Goal: Entertainment & Leisure: Browse casually

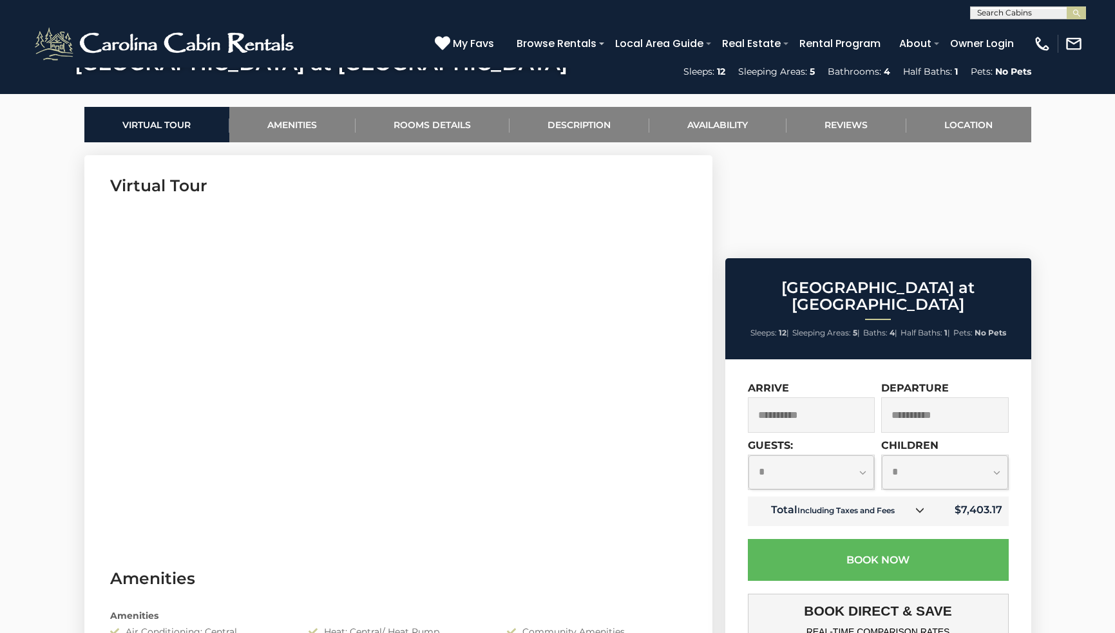
scroll to position [590, 0]
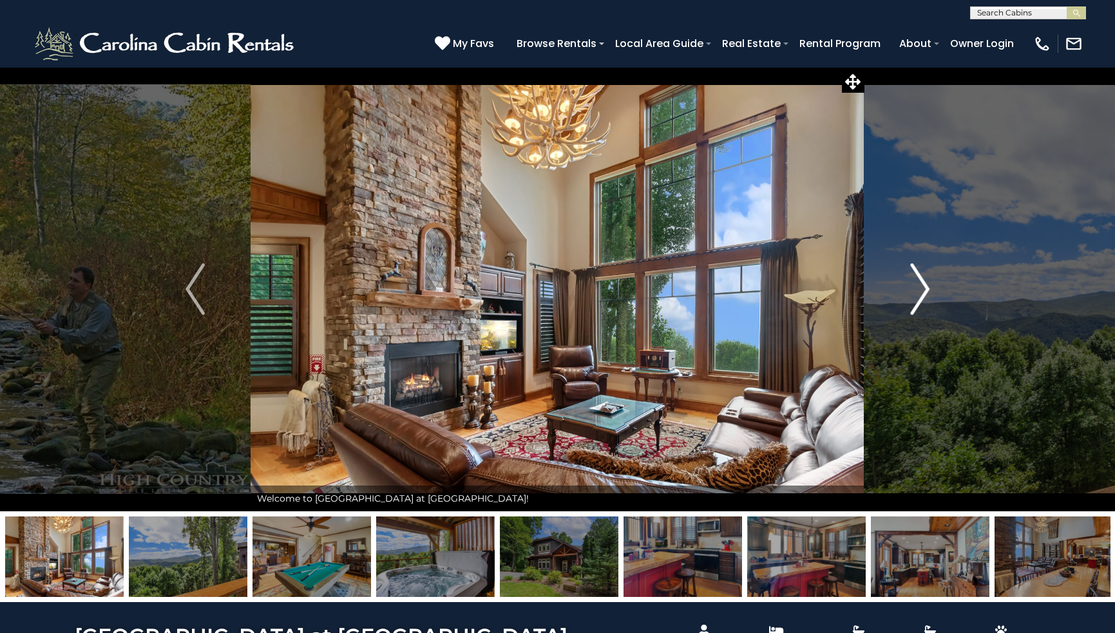
click at [921, 286] on img "Next" at bounding box center [919, 290] width 19 height 52
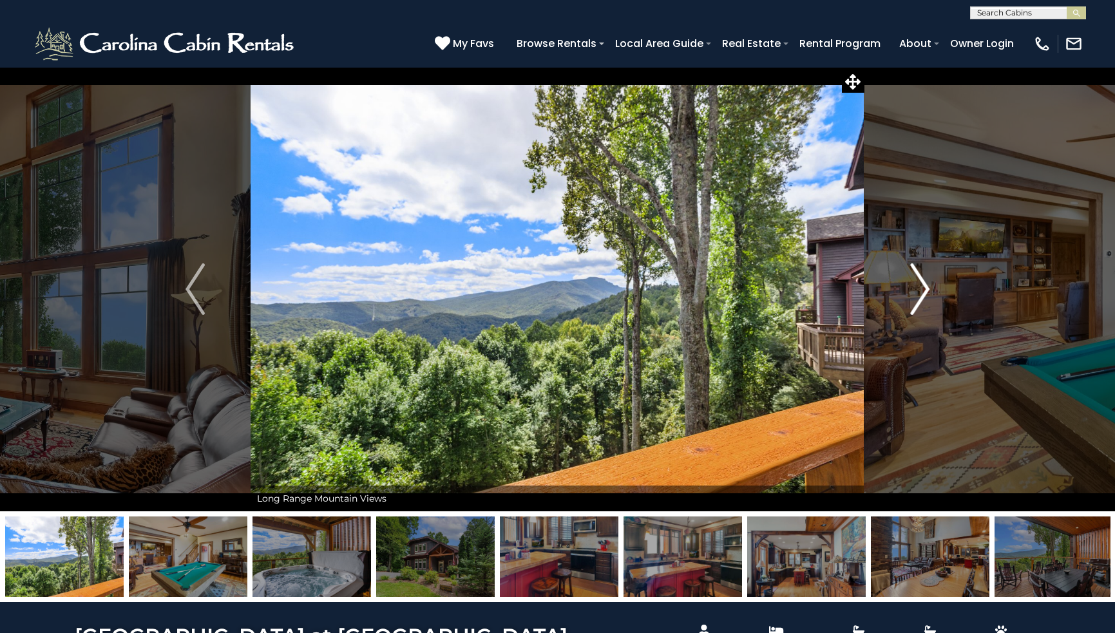
click at [921, 286] on img "Next" at bounding box center [919, 290] width 19 height 52
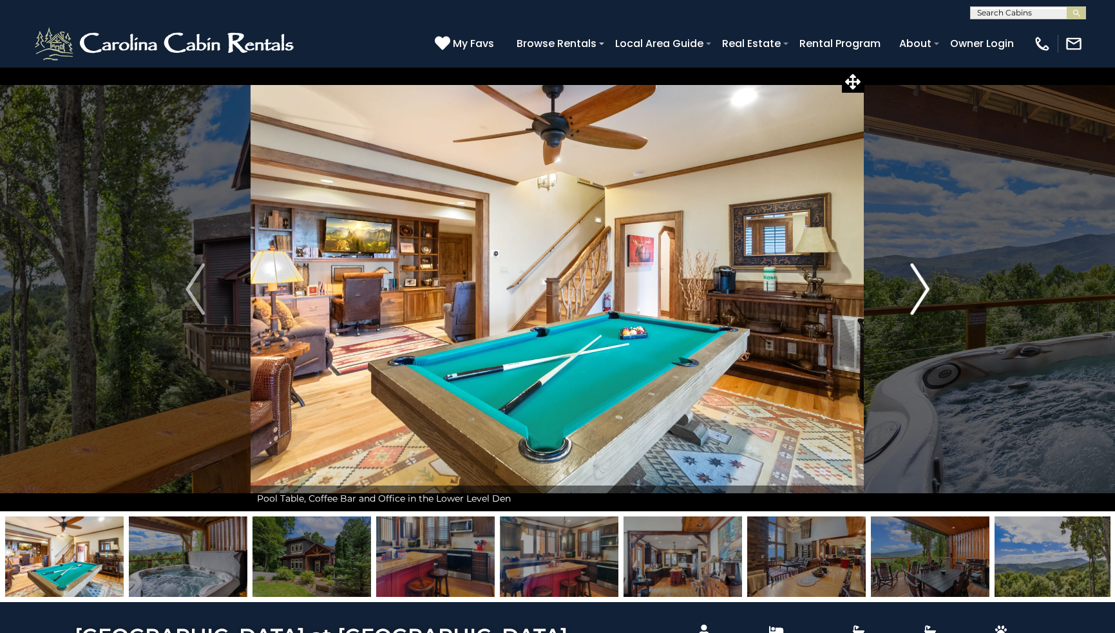
click at [922, 286] on img "Next" at bounding box center [919, 290] width 19 height 52
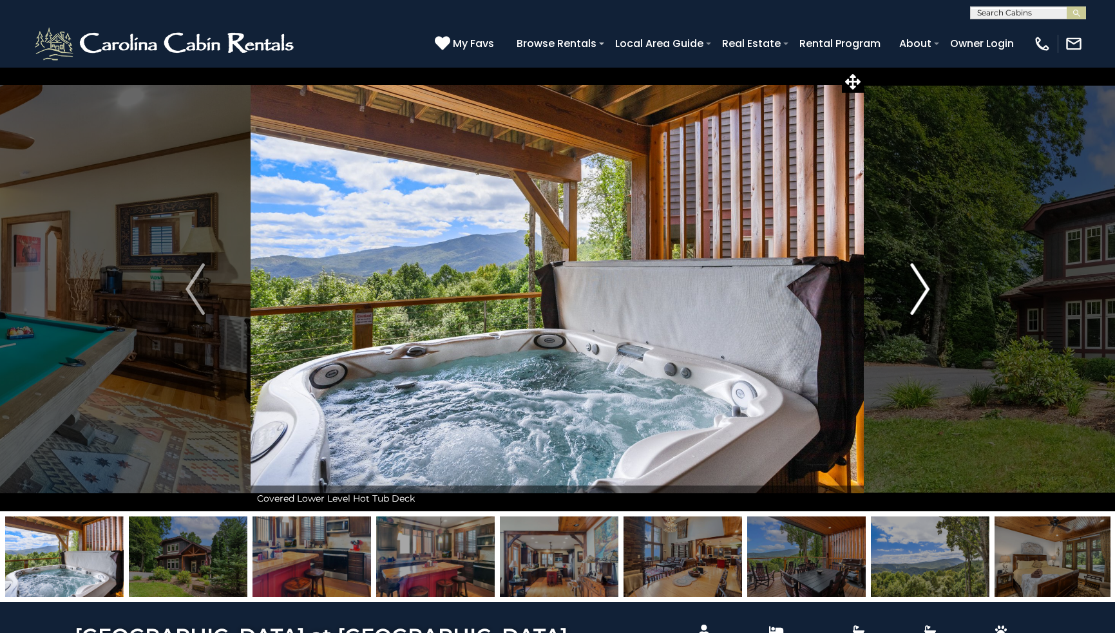
click at [922, 286] on img "Next" at bounding box center [919, 290] width 19 height 52
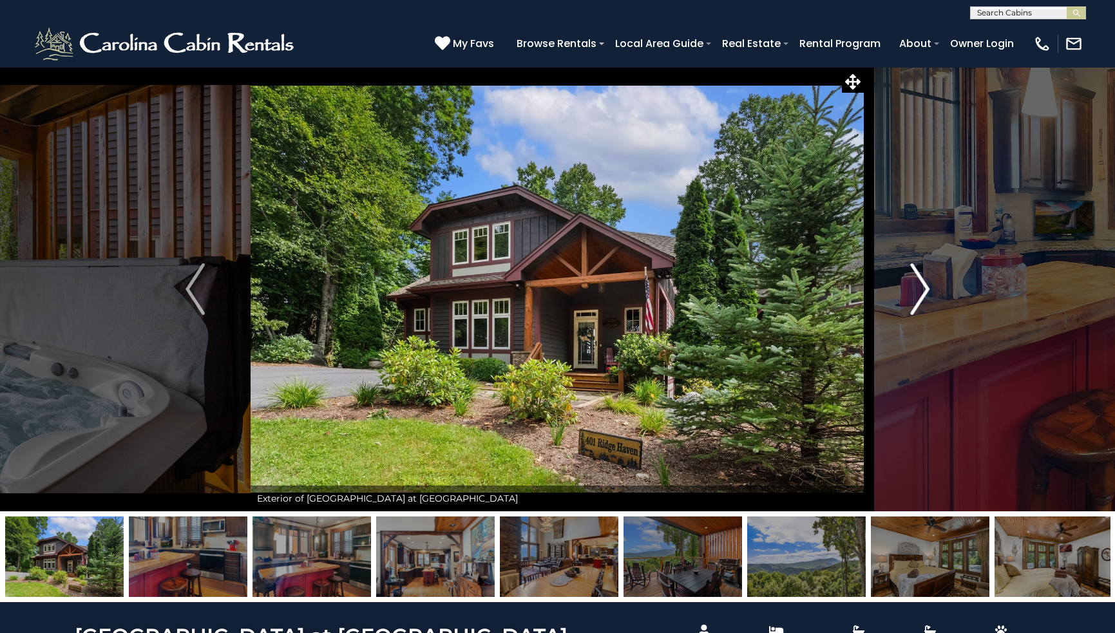
click at [922, 285] on img "Next" at bounding box center [919, 290] width 19 height 52
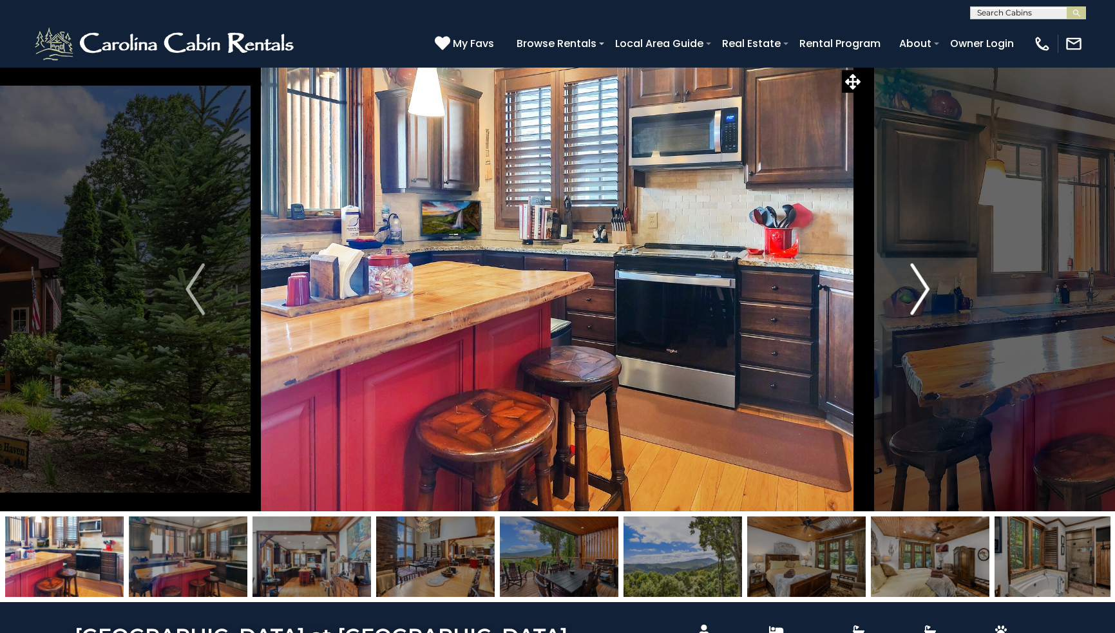
click at [921, 284] on img "Next" at bounding box center [919, 290] width 19 height 52
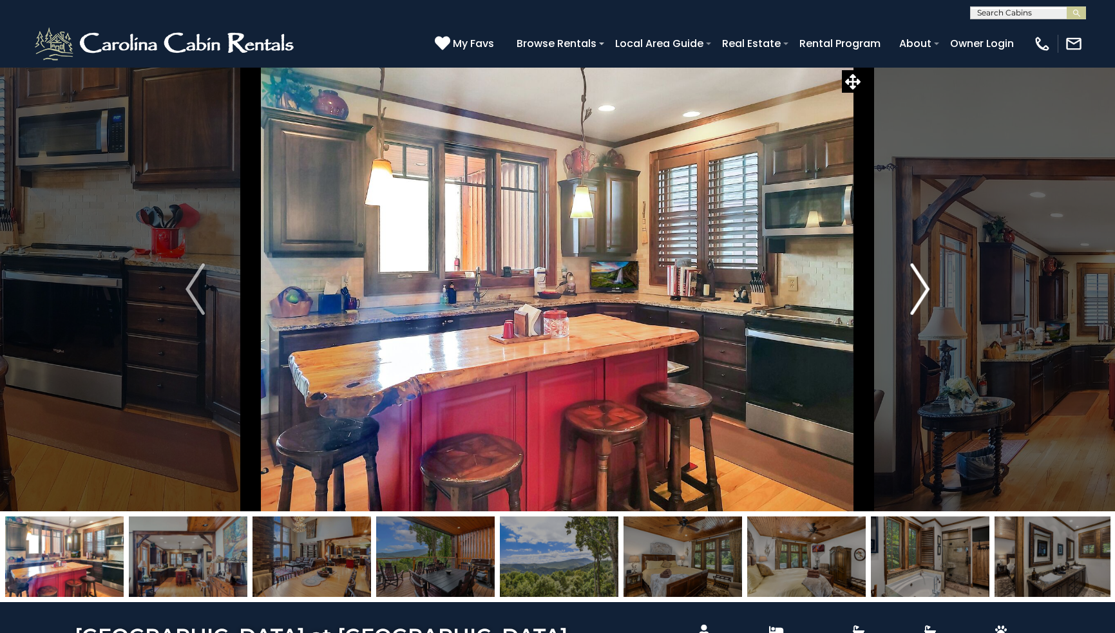
click at [921, 284] on img "Next" at bounding box center [919, 290] width 19 height 52
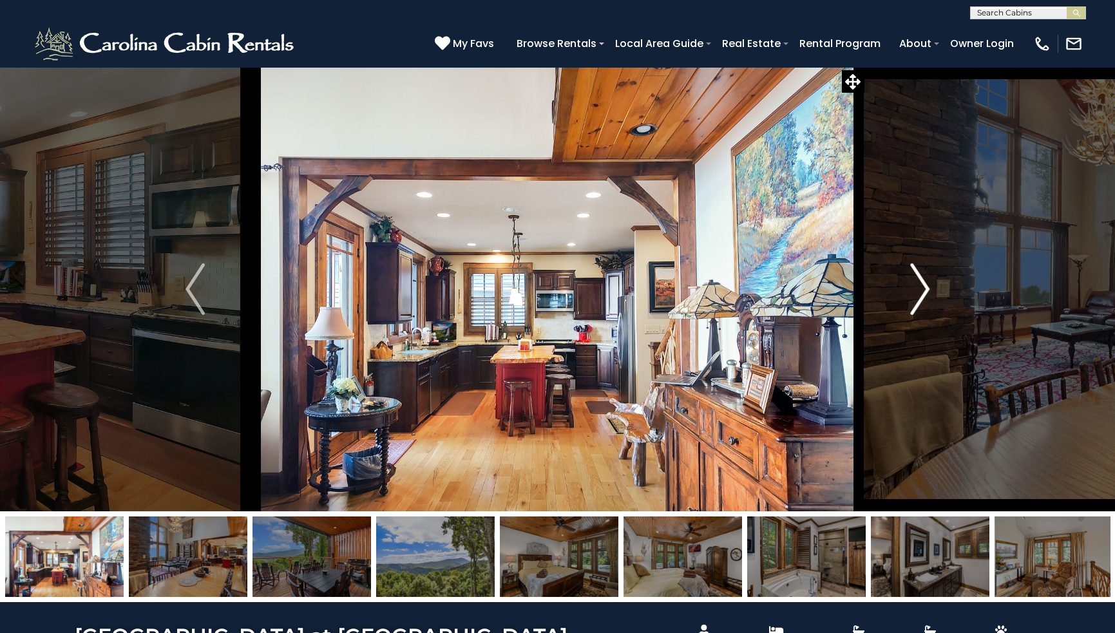
click at [921, 284] on img "Next" at bounding box center [919, 290] width 19 height 52
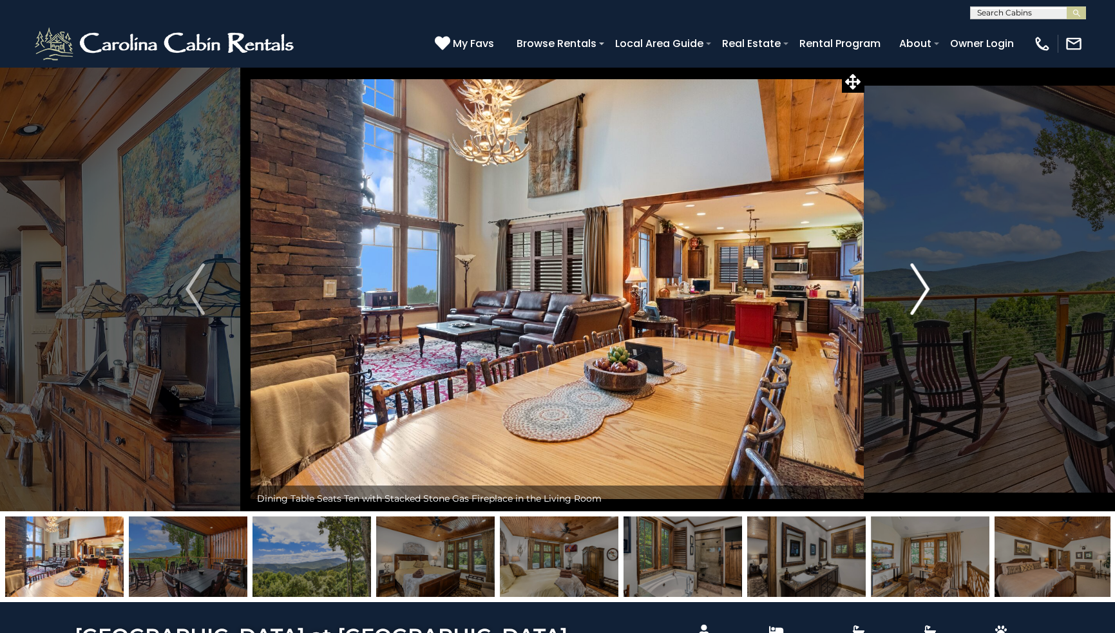
click at [921, 283] on img "Next" at bounding box center [919, 290] width 19 height 52
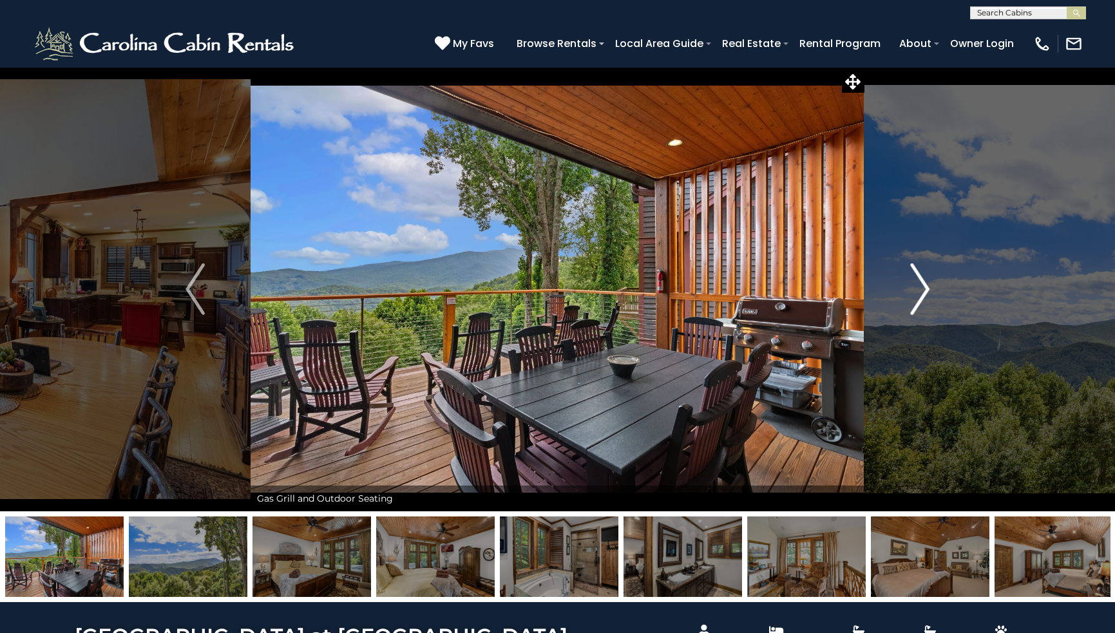
click at [921, 283] on img "Next" at bounding box center [919, 290] width 19 height 52
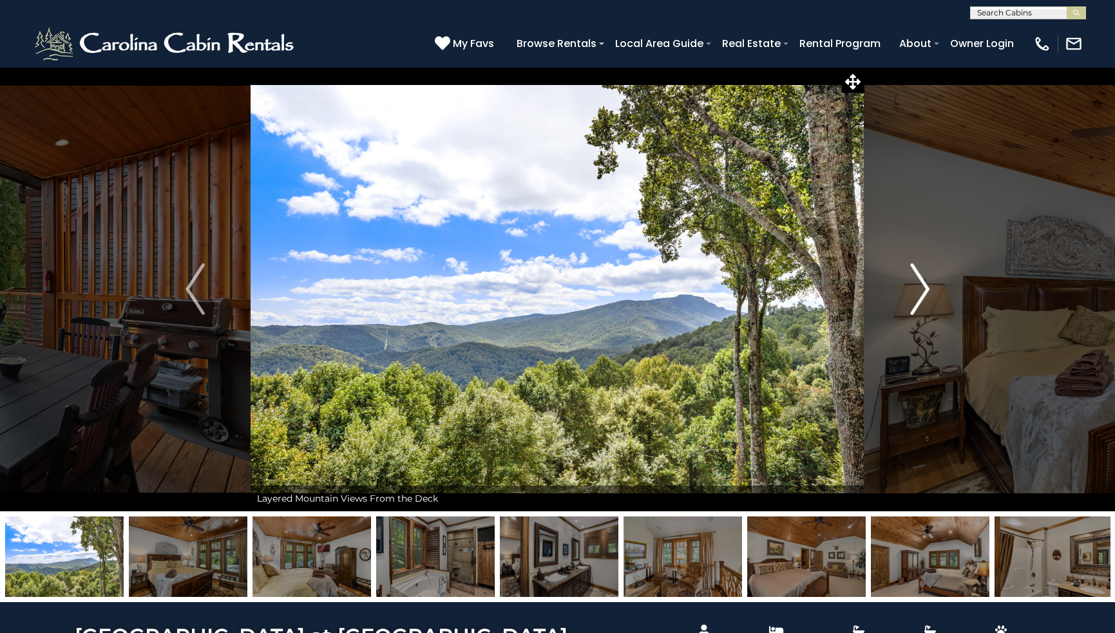
click at [921, 283] on img "Next" at bounding box center [919, 290] width 19 height 52
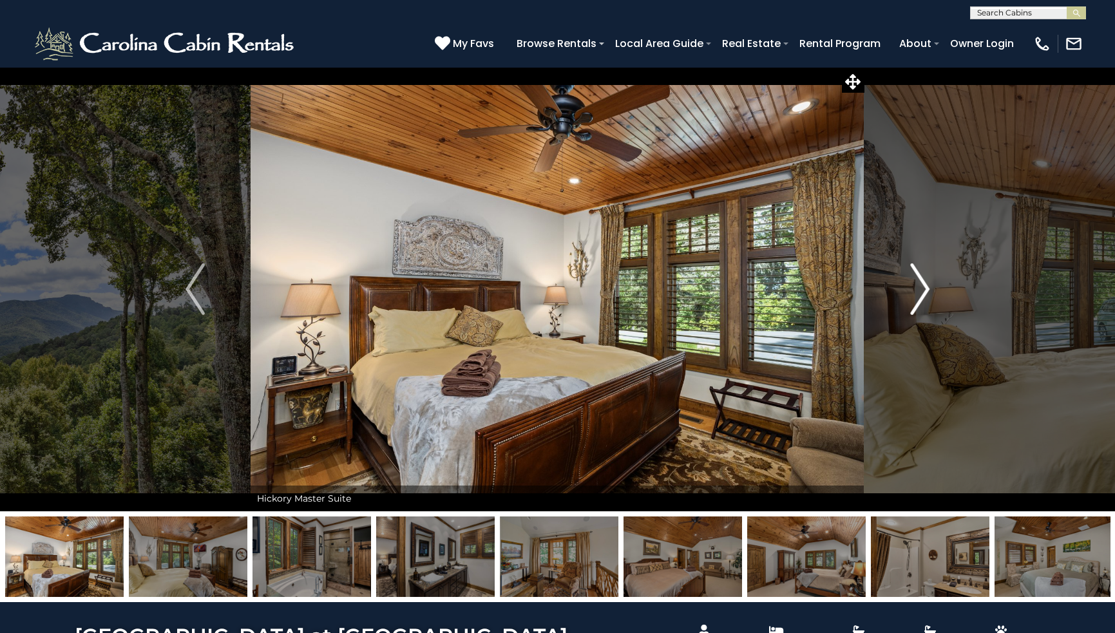
click at [921, 283] on img "Next" at bounding box center [919, 290] width 19 height 52
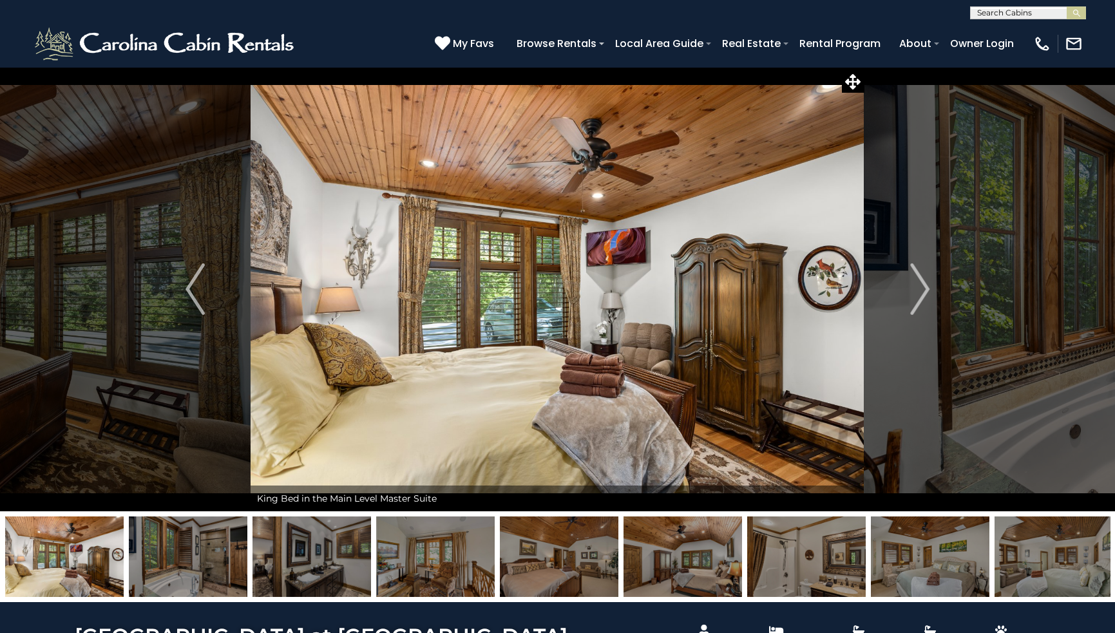
click at [1029, 572] on img at bounding box center [1054, 557] width 119 height 81
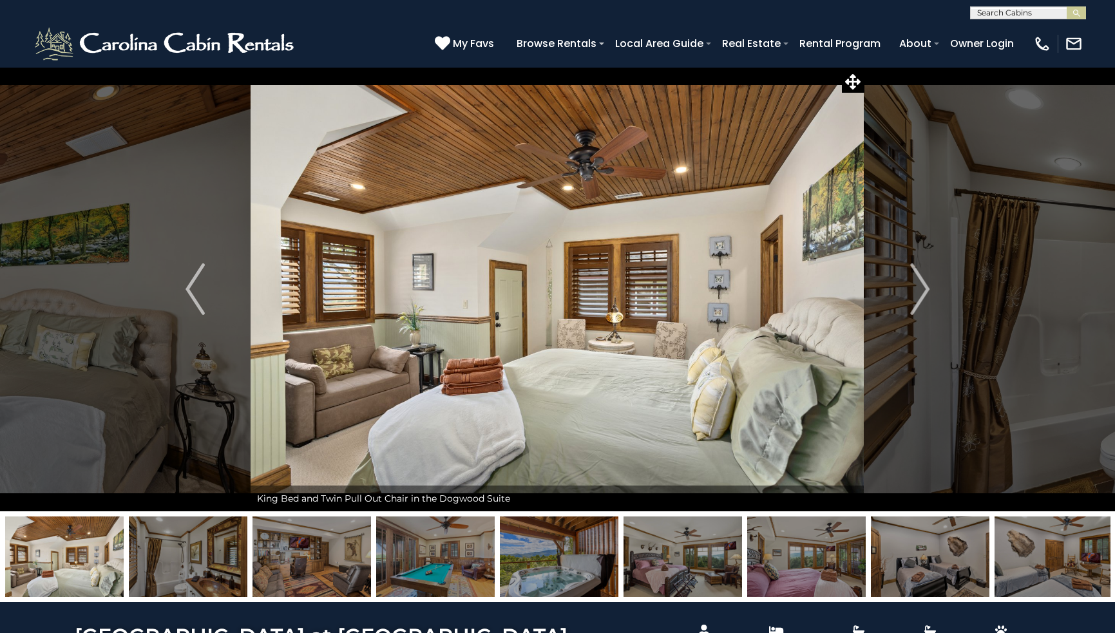
click at [1050, 553] on img at bounding box center [1054, 557] width 119 height 81
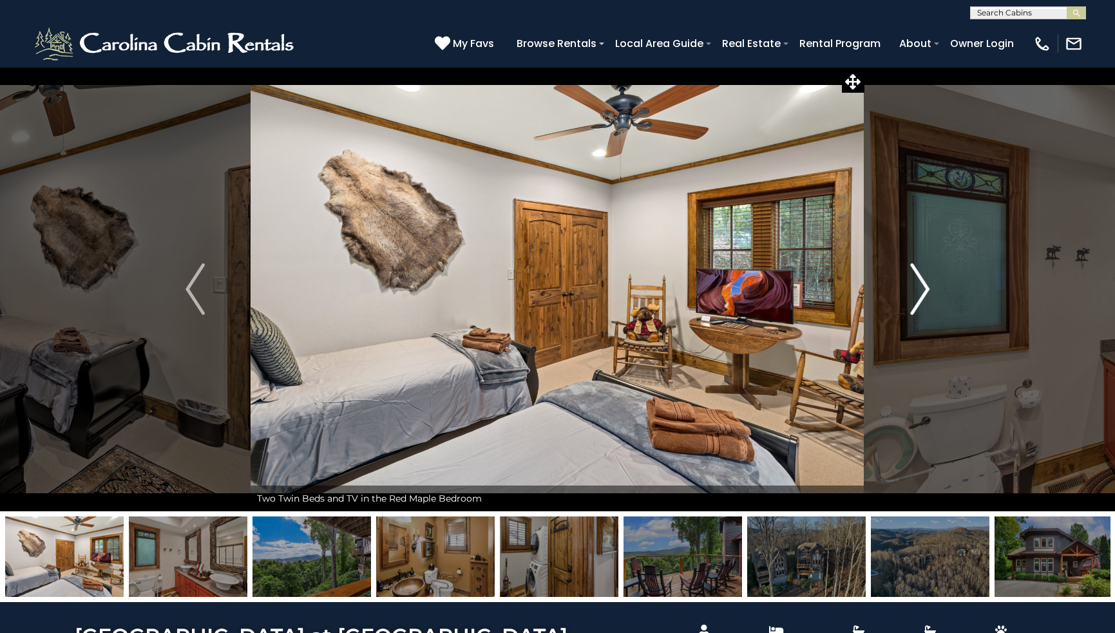
click at [923, 285] on img "Next" at bounding box center [919, 290] width 19 height 52
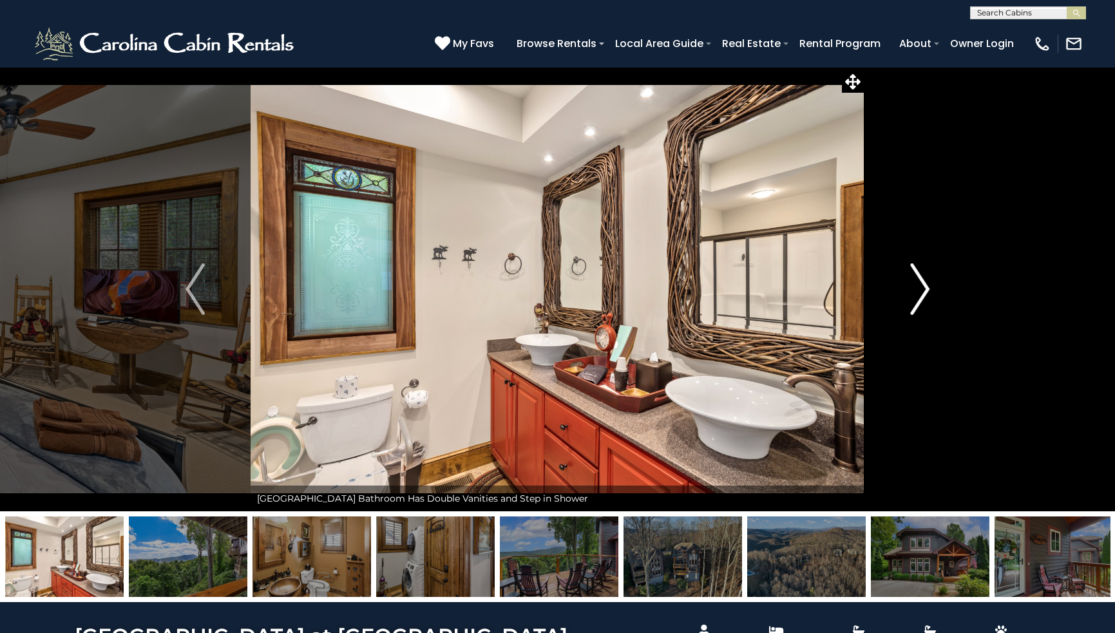
click at [921, 282] on img "Next" at bounding box center [919, 290] width 19 height 52
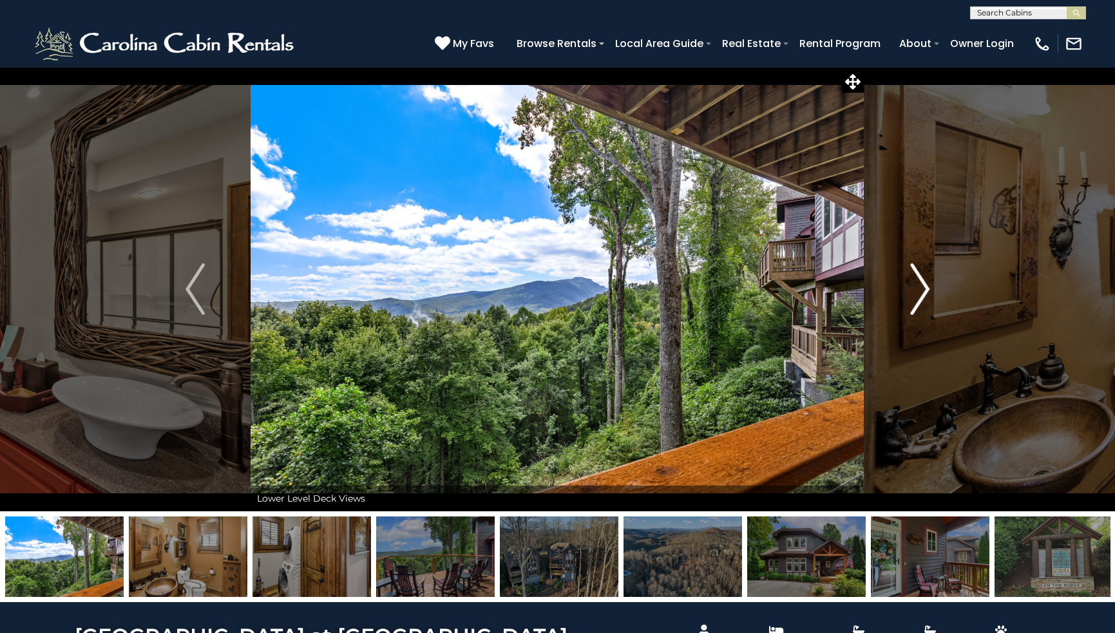
click at [922, 283] on img "Next" at bounding box center [919, 290] width 19 height 52
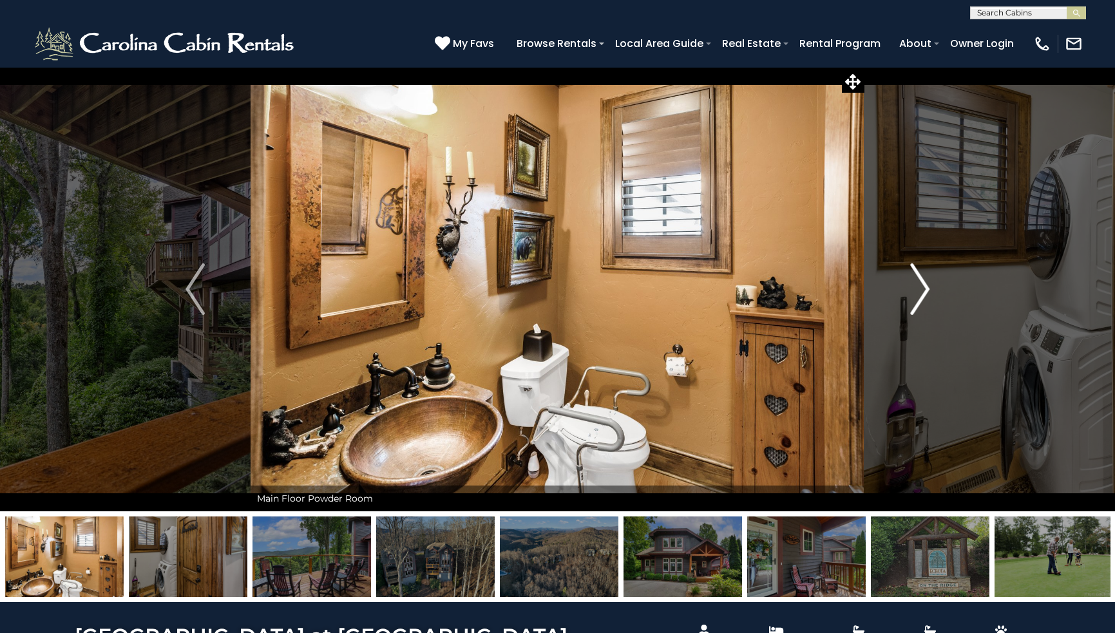
click at [922, 283] on img "Next" at bounding box center [919, 290] width 19 height 52
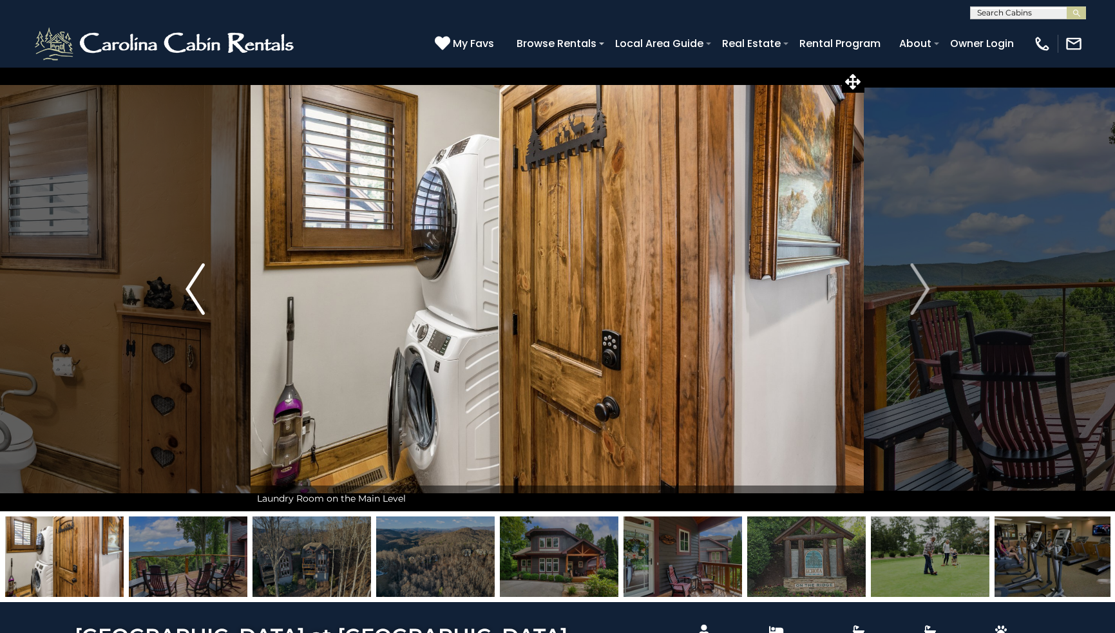
click at [189, 289] on img "Previous" at bounding box center [195, 290] width 19 height 52
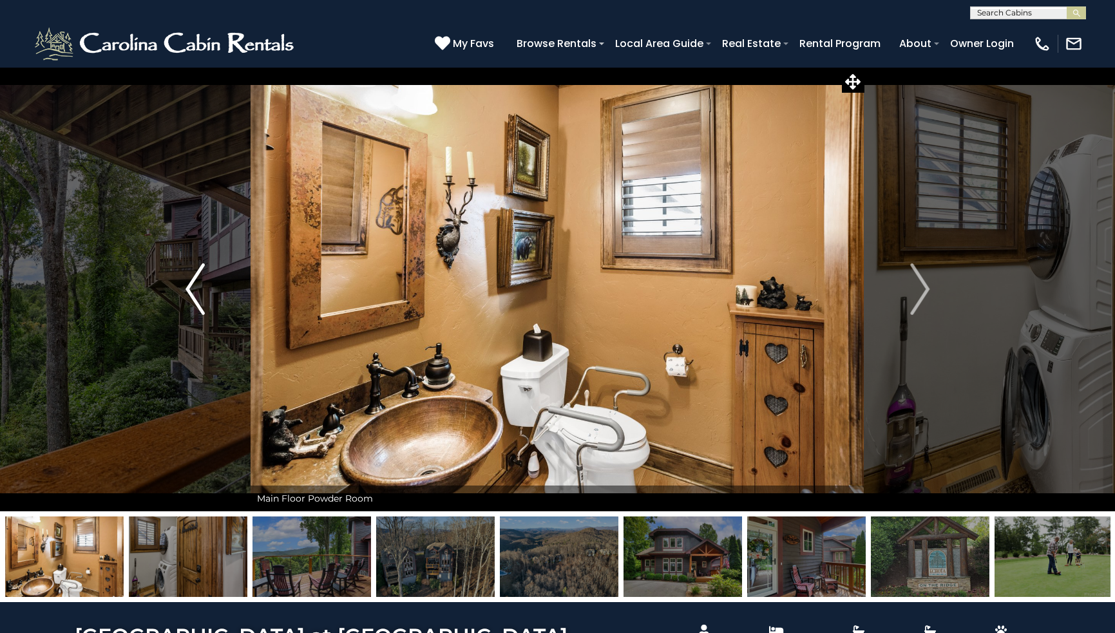
click at [189, 289] on img "Previous" at bounding box center [195, 290] width 19 height 52
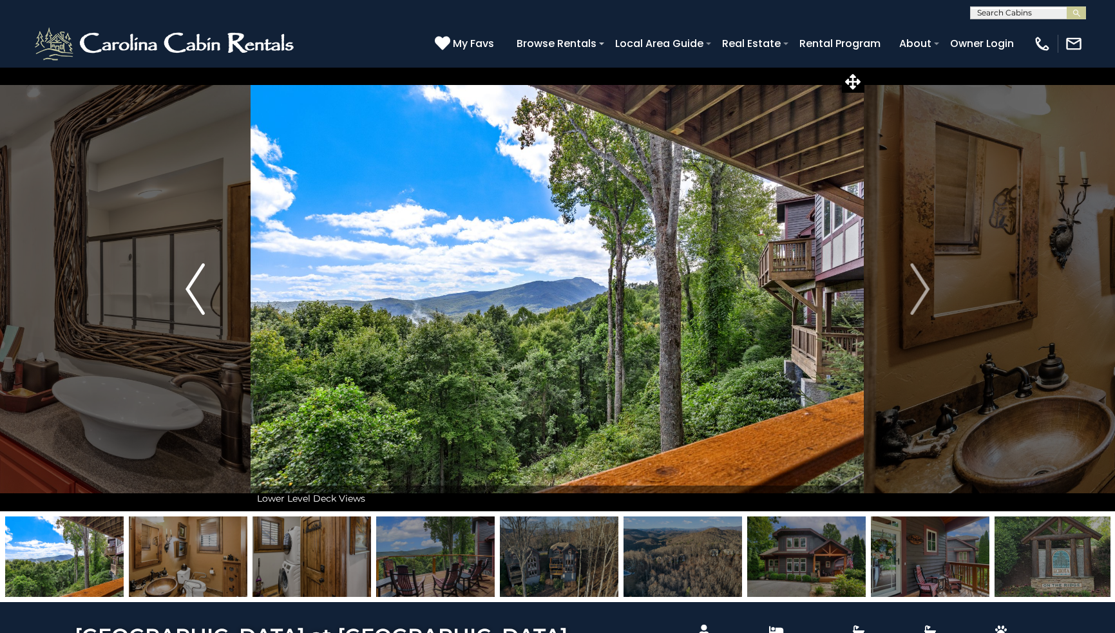
click at [189, 289] on img "Previous" at bounding box center [195, 290] width 19 height 52
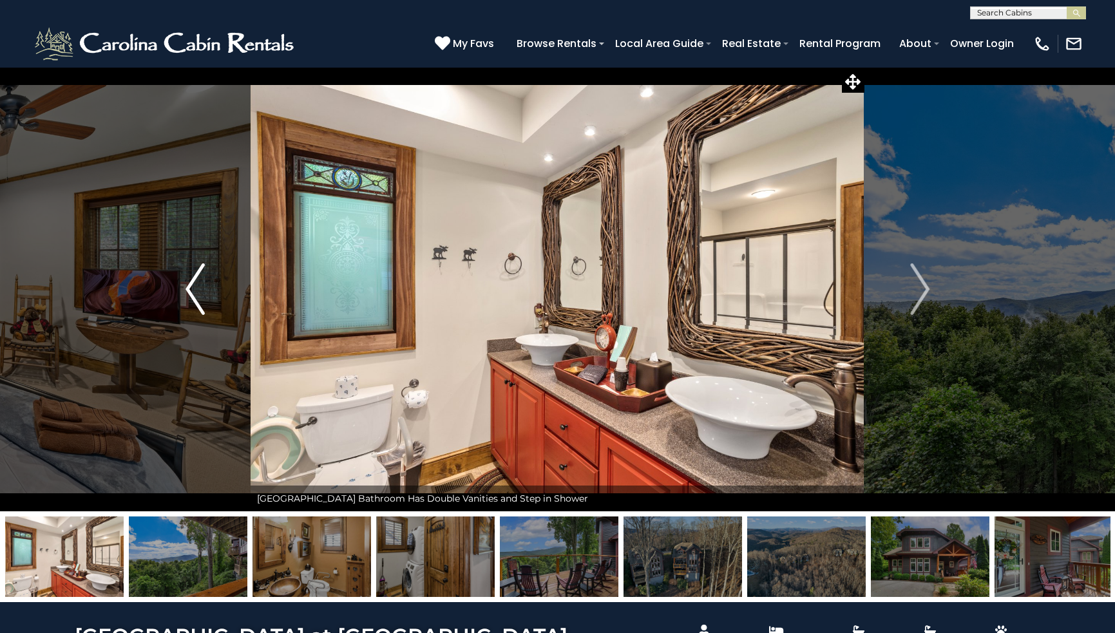
click at [189, 289] on img "Previous" at bounding box center [195, 290] width 19 height 52
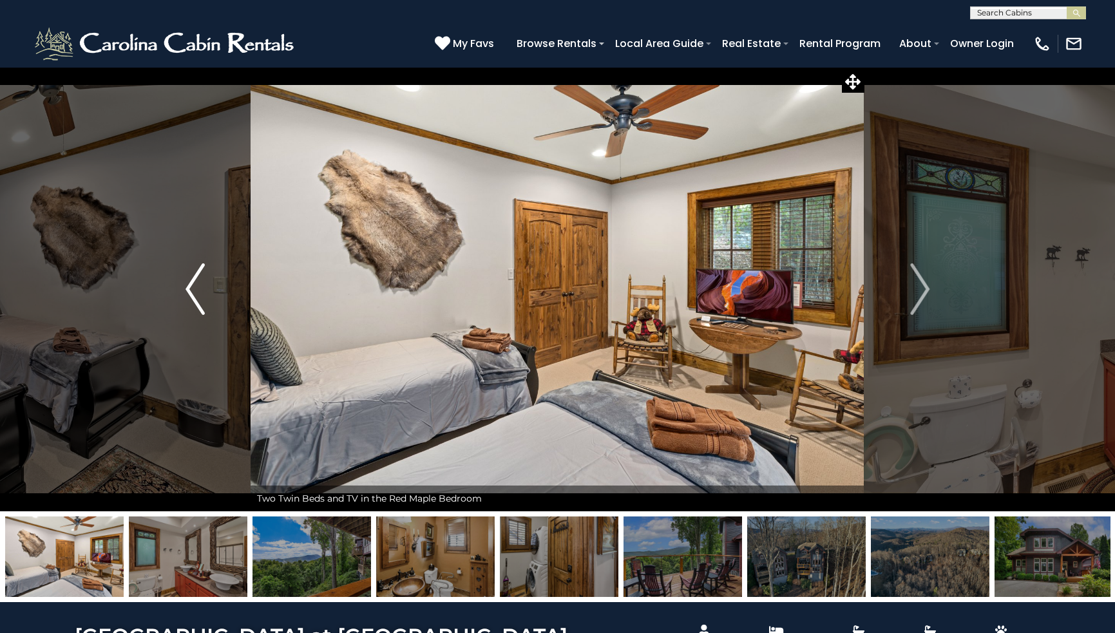
click at [189, 289] on img "Previous" at bounding box center [195, 290] width 19 height 52
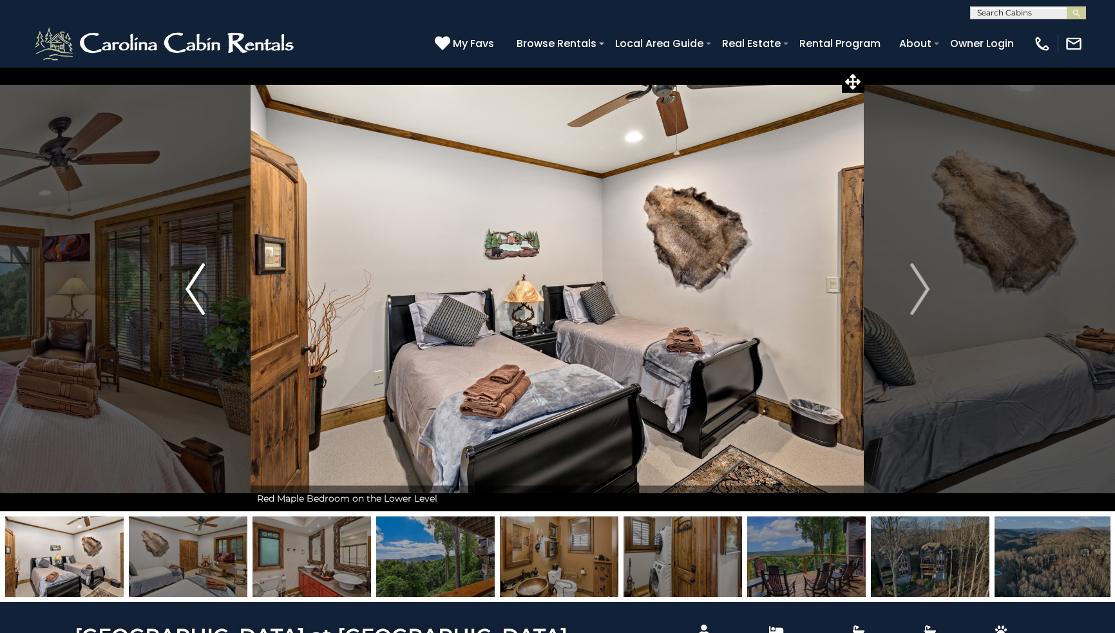
click at [189, 290] on img "Previous" at bounding box center [195, 290] width 19 height 52
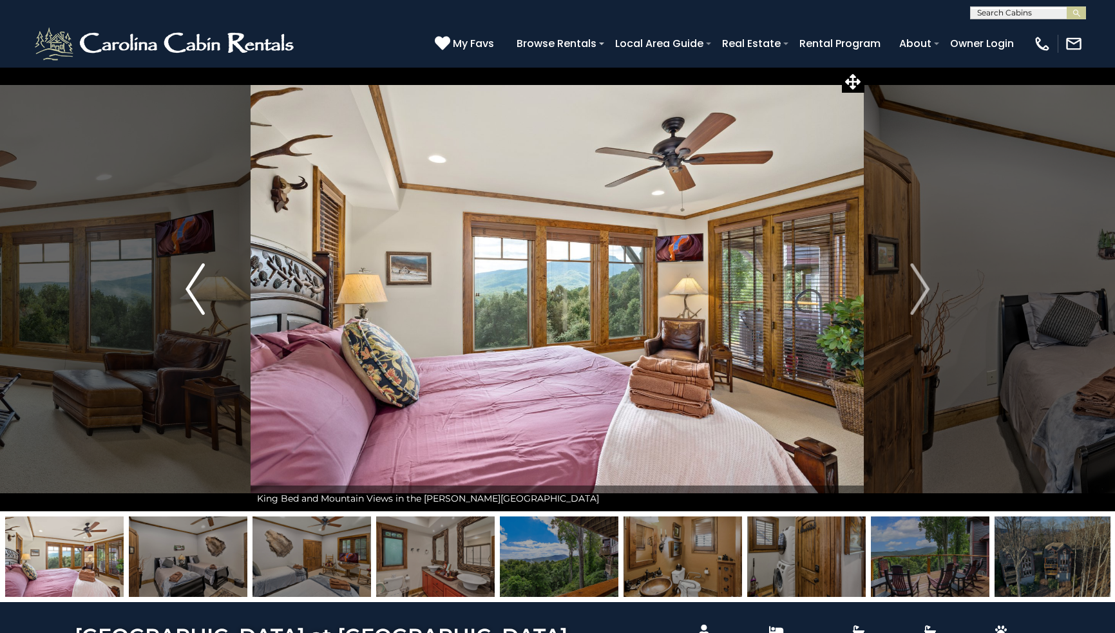
click at [189, 291] on img "Previous" at bounding box center [195, 290] width 19 height 52
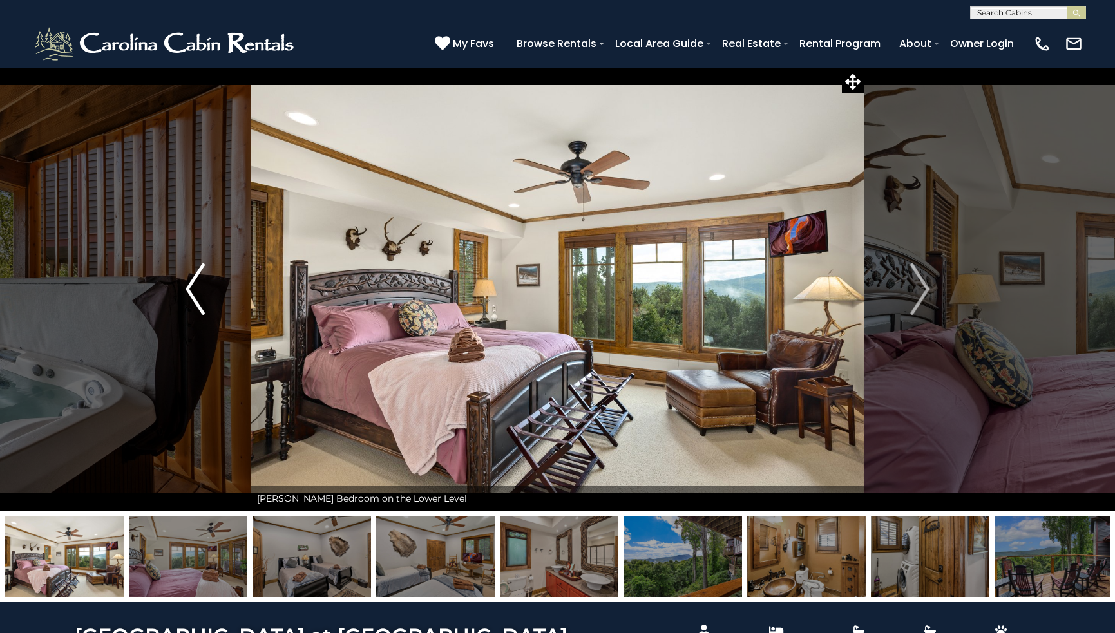
click at [189, 291] on img "Previous" at bounding box center [195, 290] width 19 height 52
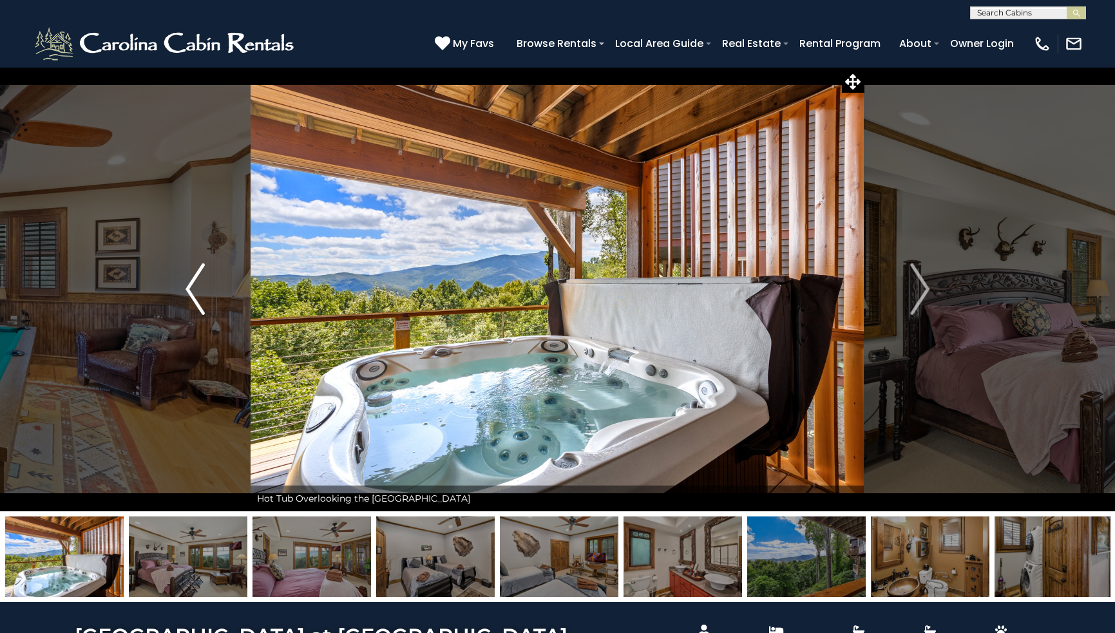
click at [189, 291] on img "Previous" at bounding box center [195, 290] width 19 height 52
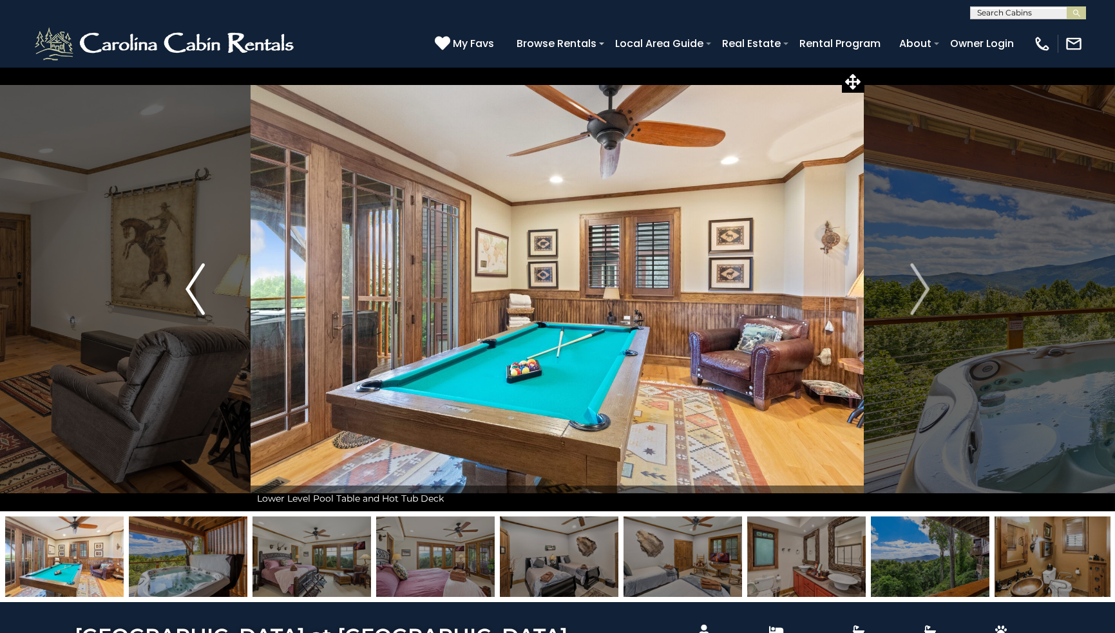
click at [189, 284] on img "Previous" at bounding box center [195, 290] width 19 height 52
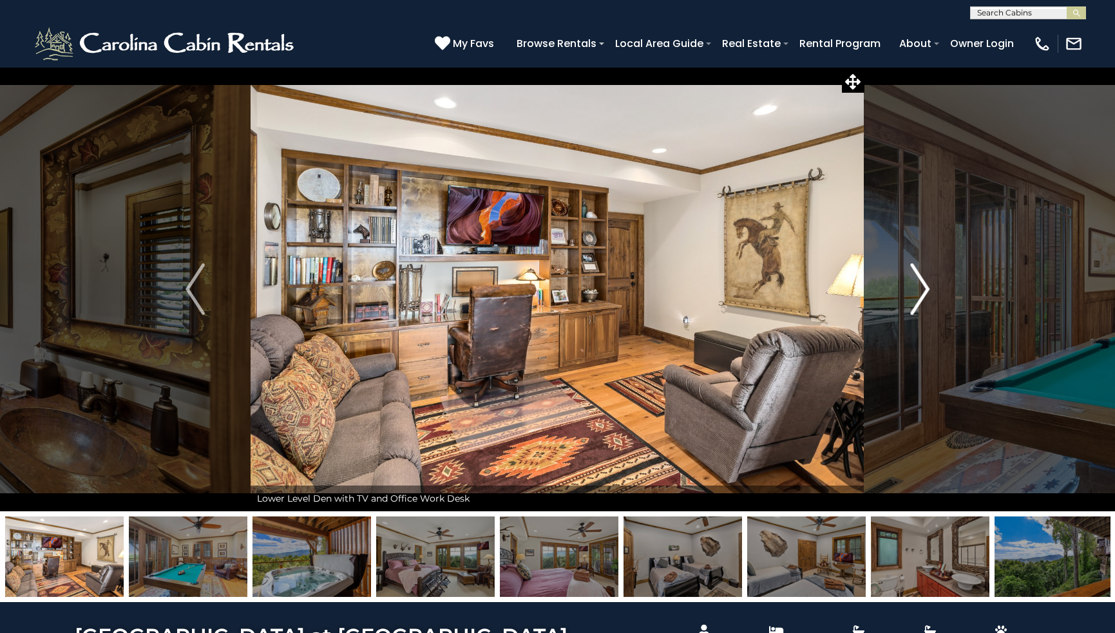
click at [923, 289] on img "Next" at bounding box center [919, 290] width 19 height 52
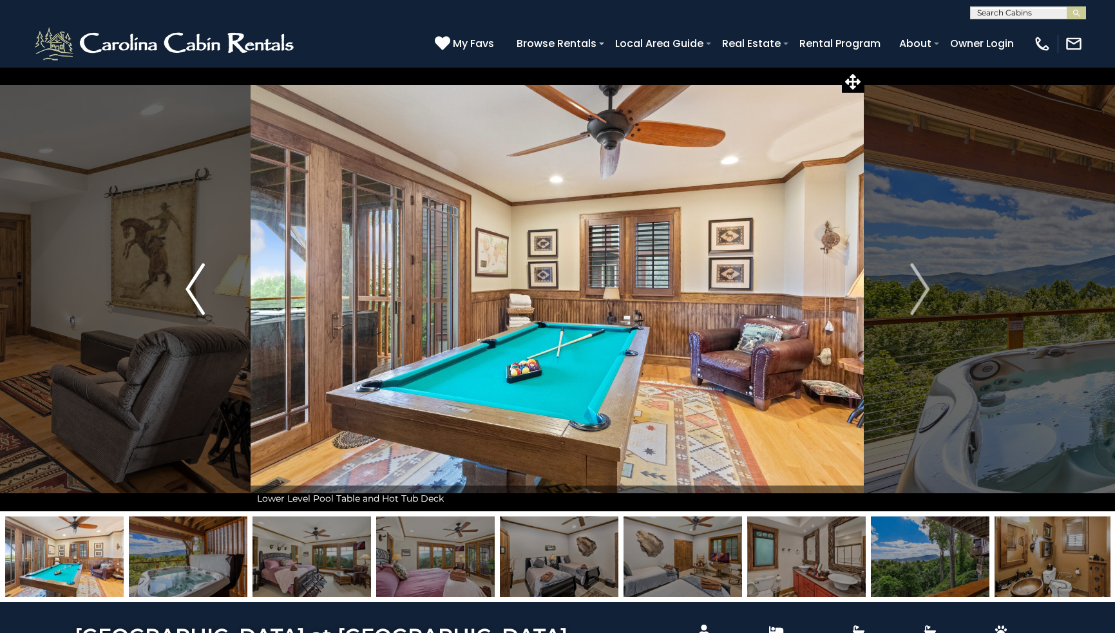
click at [191, 285] on img "Previous" at bounding box center [195, 290] width 19 height 52
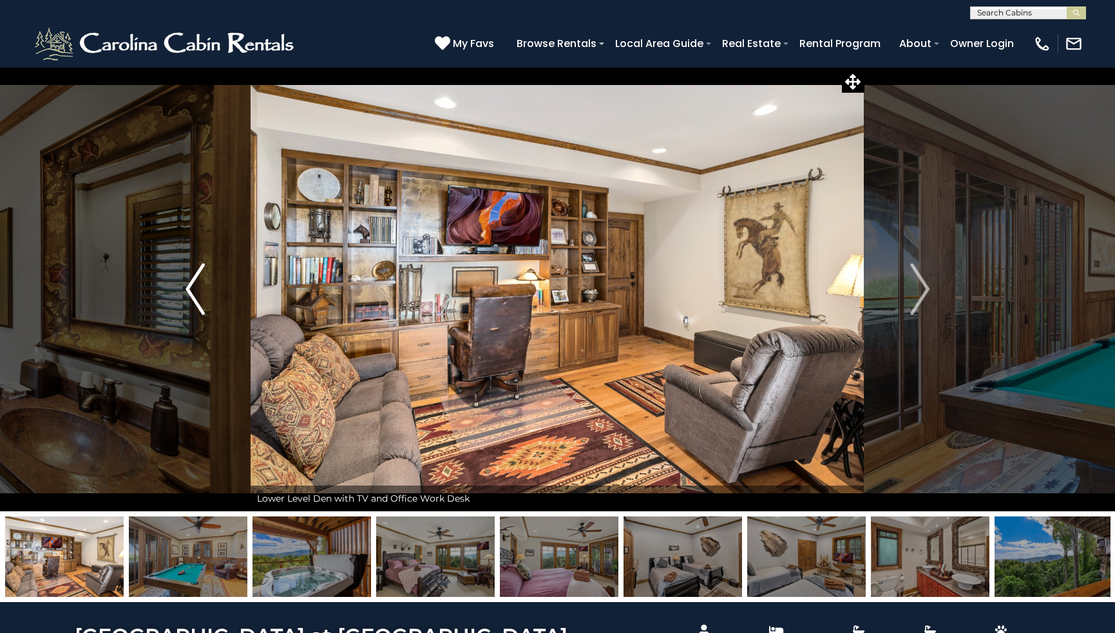
click at [191, 285] on img "Previous" at bounding box center [195, 290] width 19 height 52
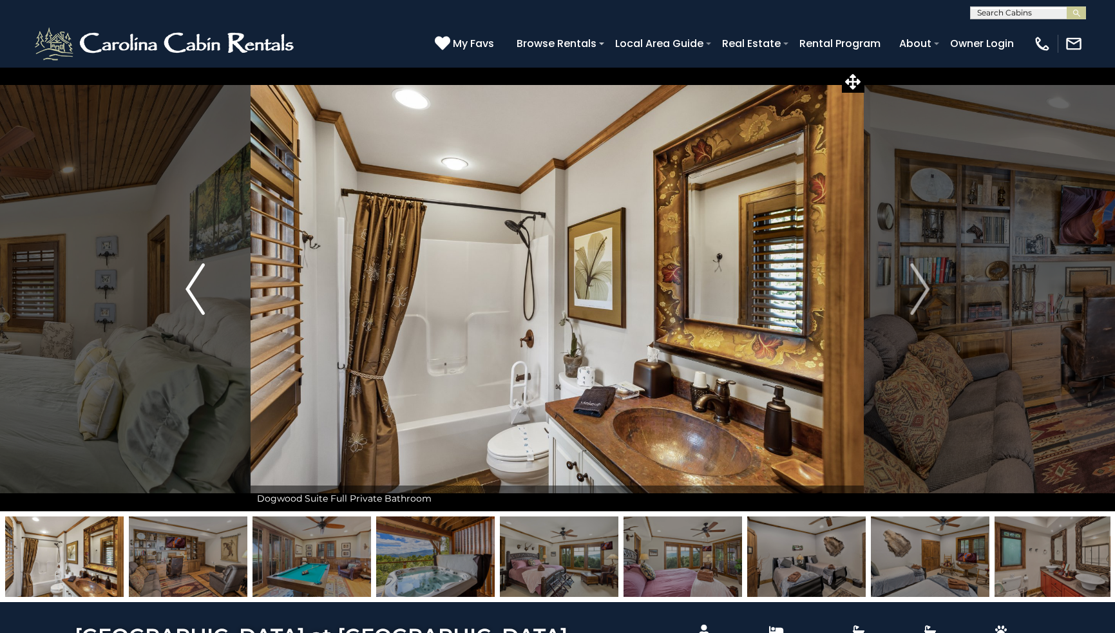
click at [191, 285] on img "Previous" at bounding box center [195, 290] width 19 height 52
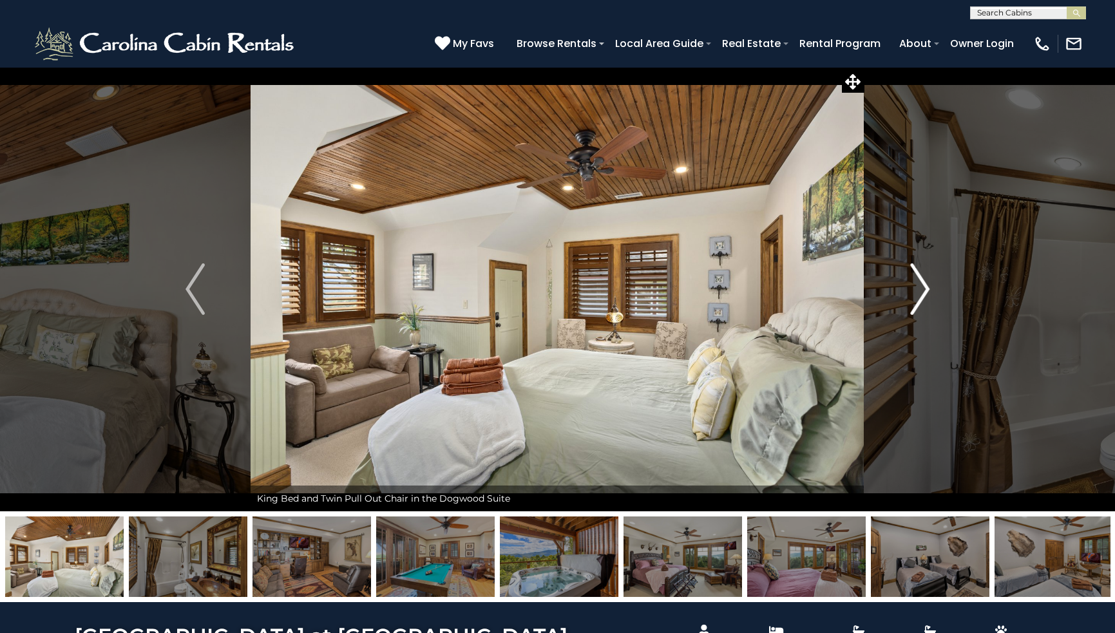
click at [923, 285] on img "Next" at bounding box center [919, 290] width 19 height 52
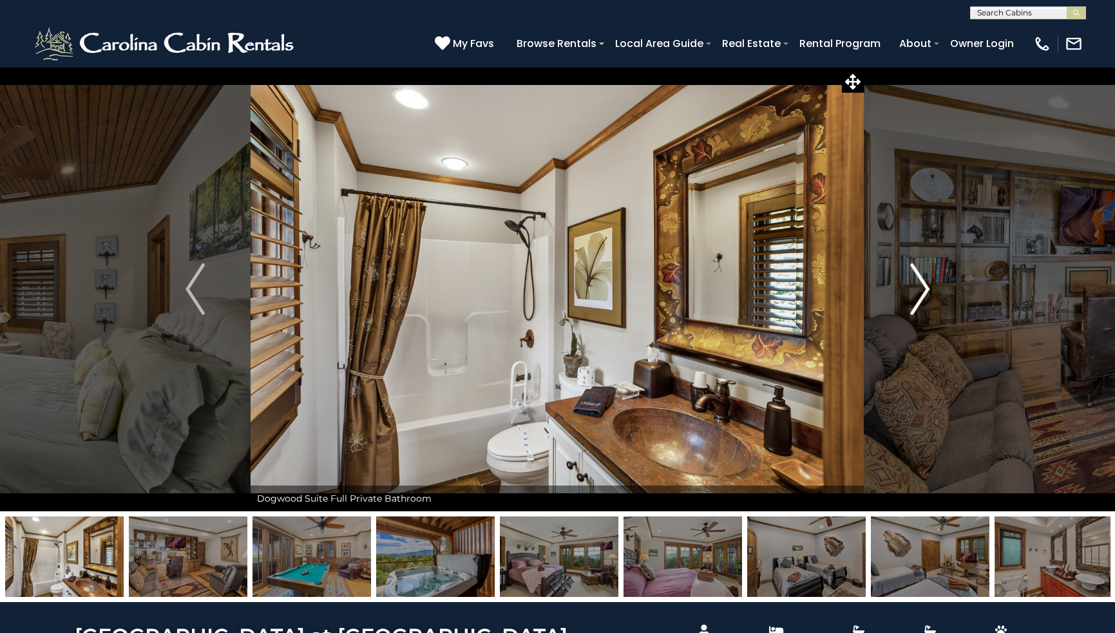
click at [923, 285] on img "Next" at bounding box center [919, 290] width 19 height 52
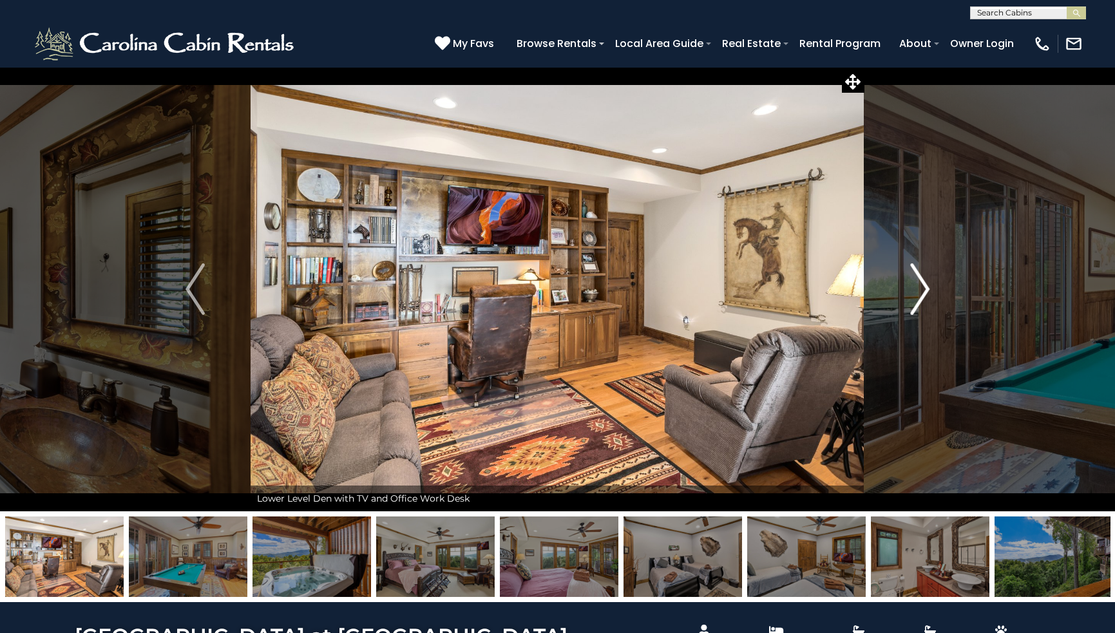
click at [923, 287] on img "Next" at bounding box center [919, 290] width 19 height 52
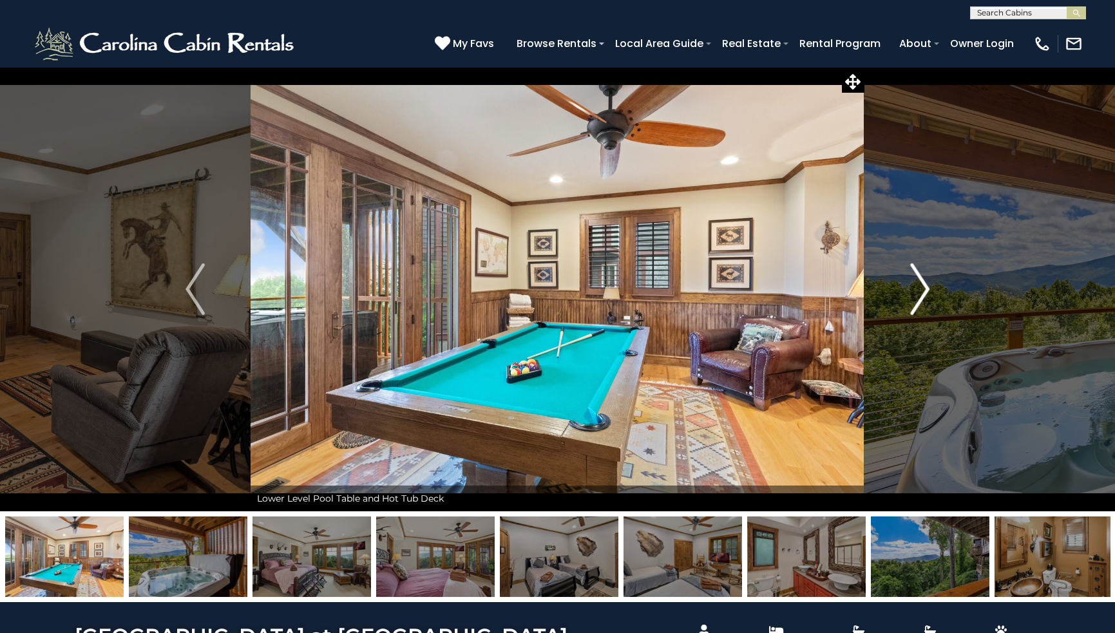
click at [923, 287] on img "Next" at bounding box center [919, 290] width 19 height 52
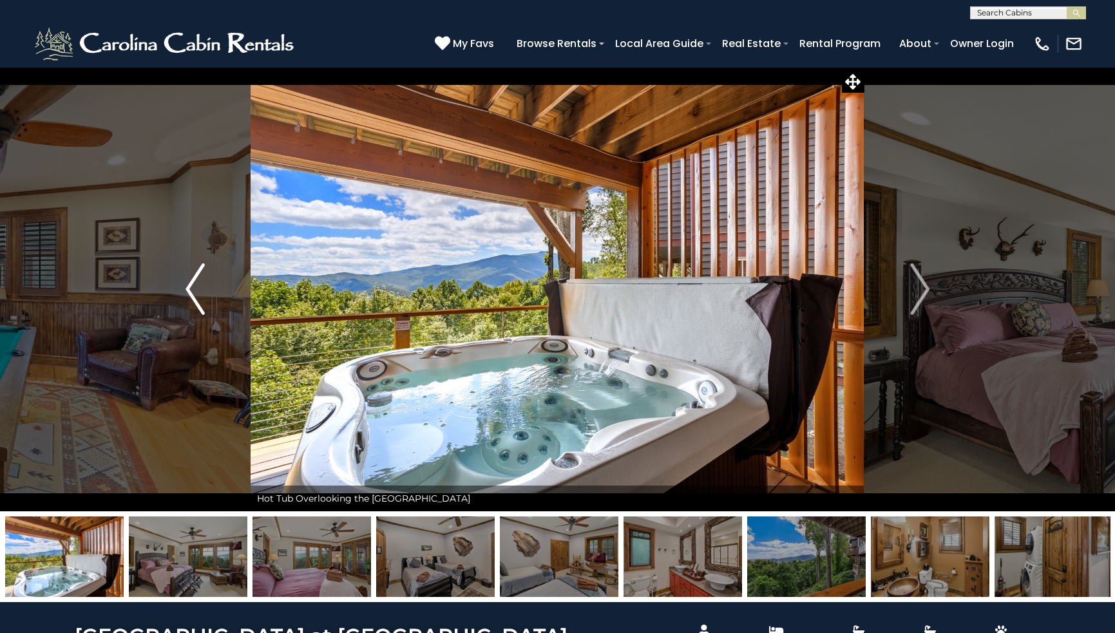
click at [189, 284] on img "Previous" at bounding box center [195, 290] width 19 height 52
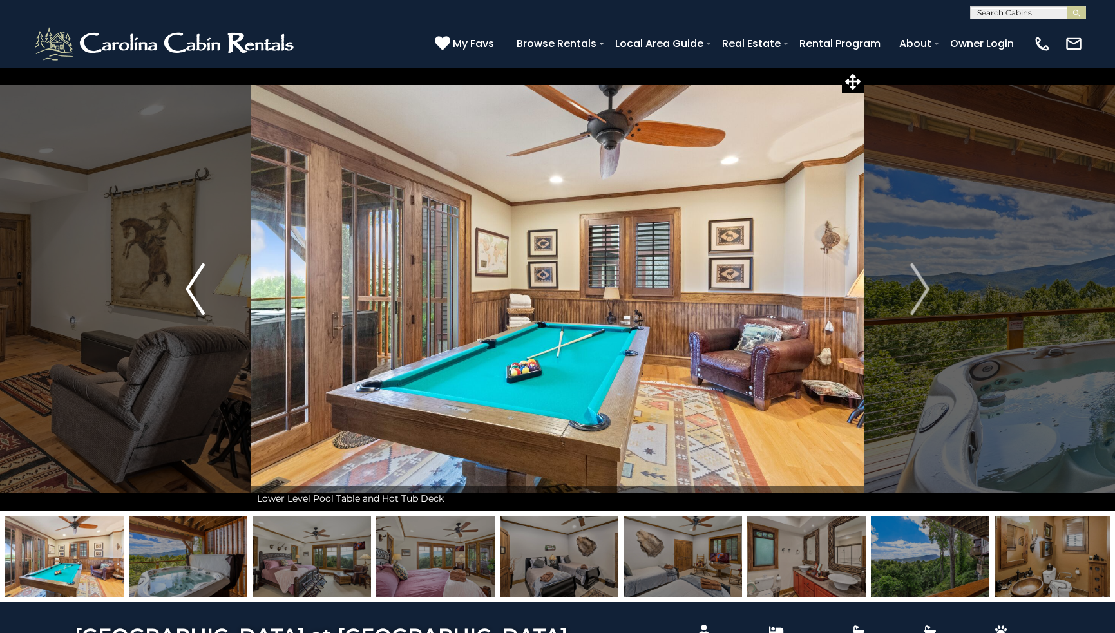
click at [189, 284] on img "Previous" at bounding box center [195, 290] width 19 height 52
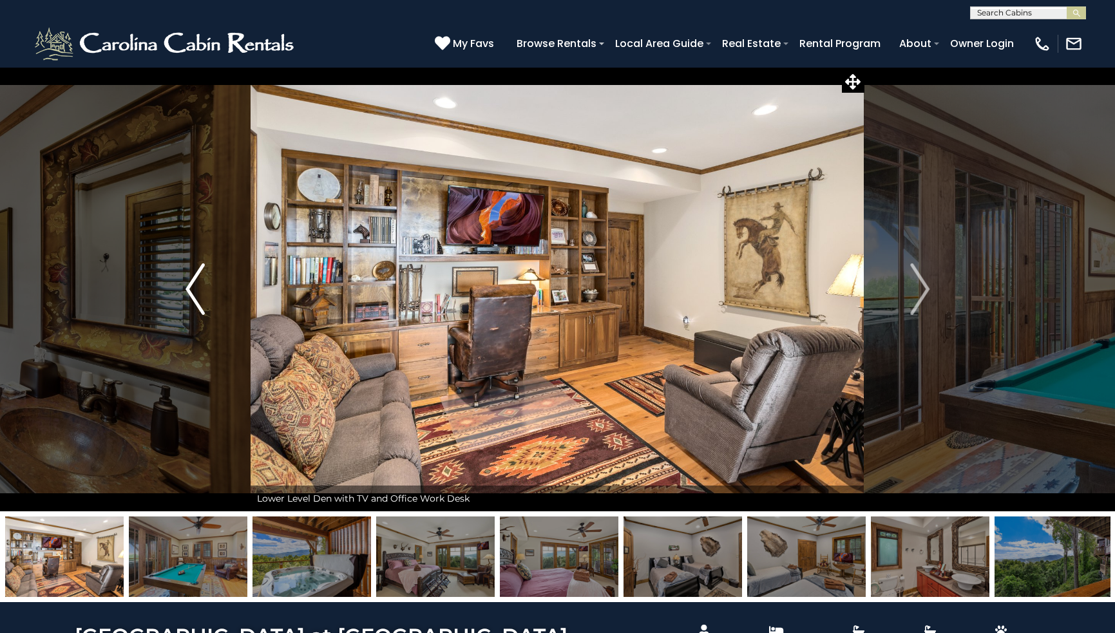
click at [189, 284] on img "Previous" at bounding box center [195, 290] width 19 height 52
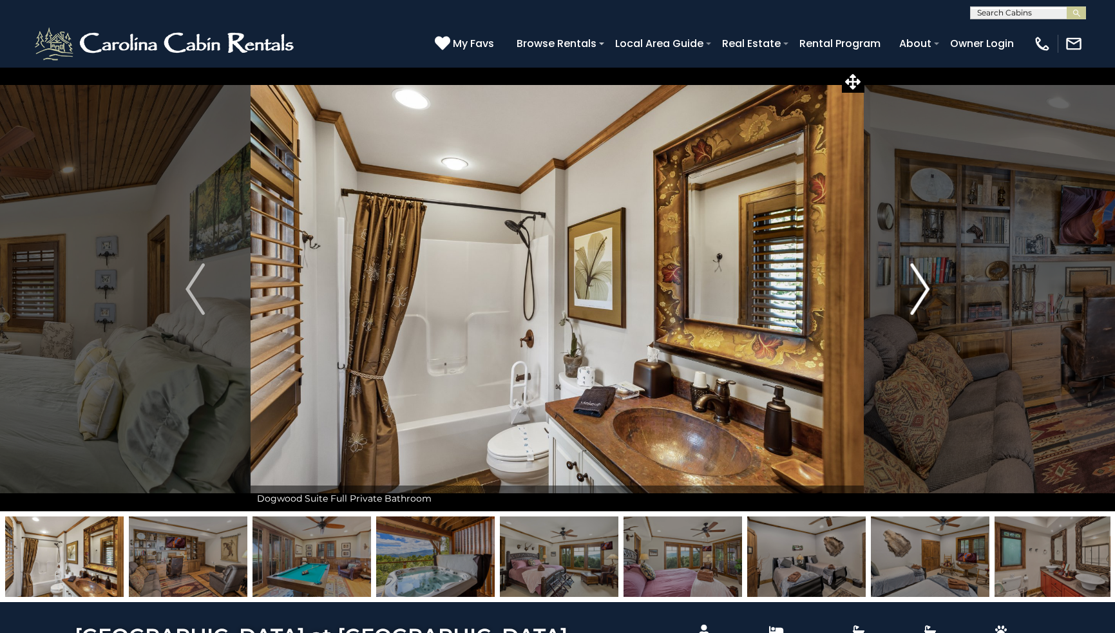
click at [925, 288] on img "Next" at bounding box center [919, 290] width 19 height 52
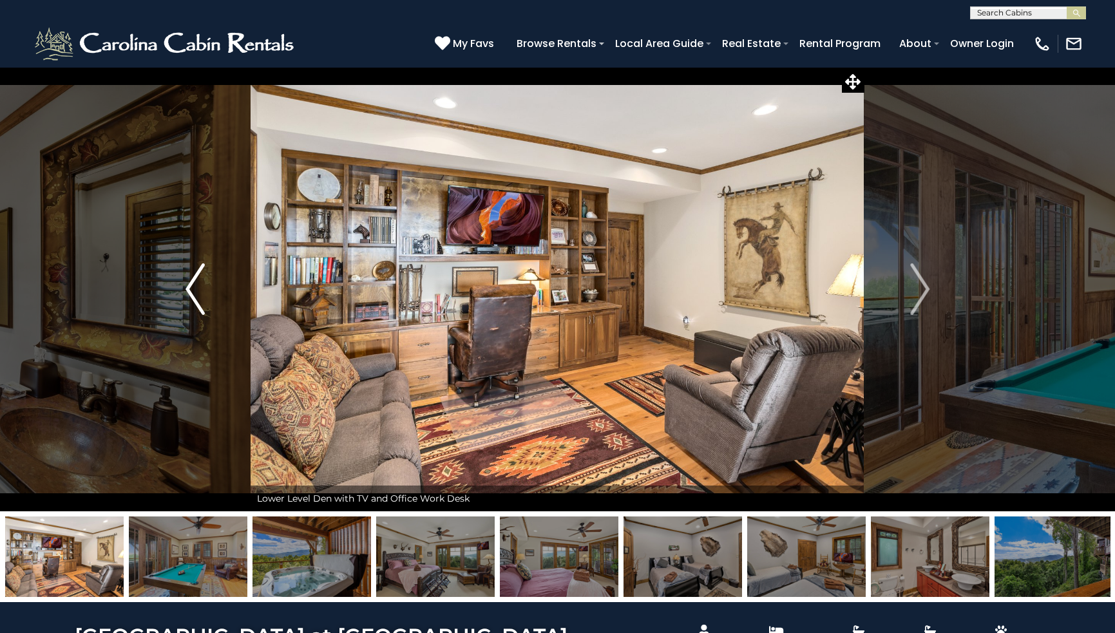
click at [188, 287] on img "Previous" at bounding box center [195, 290] width 19 height 52
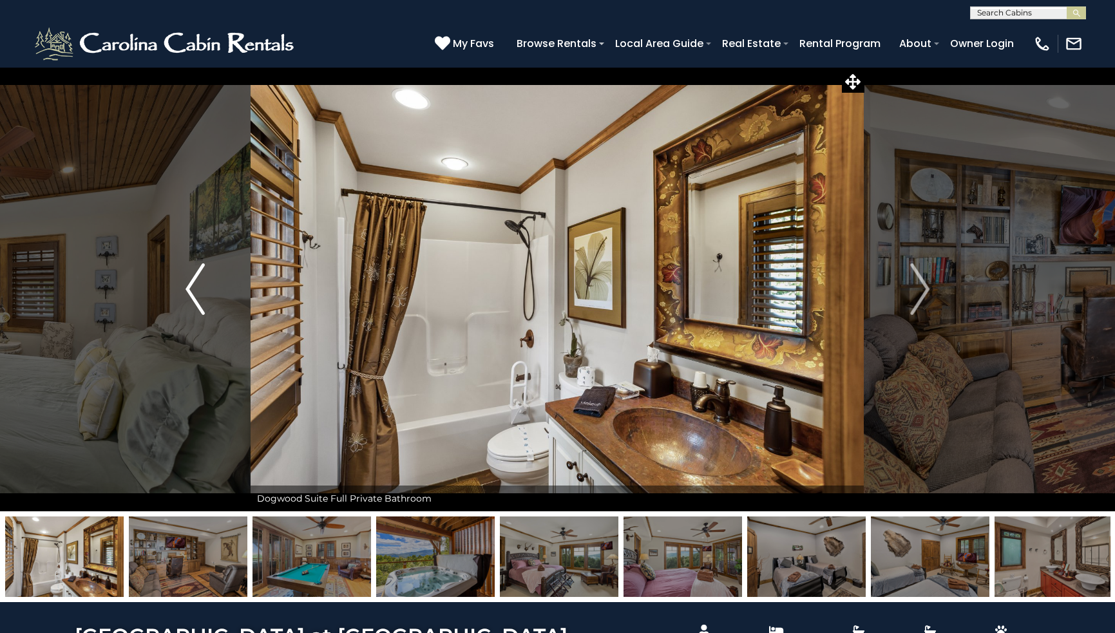
click at [188, 287] on img "Previous" at bounding box center [195, 290] width 19 height 52
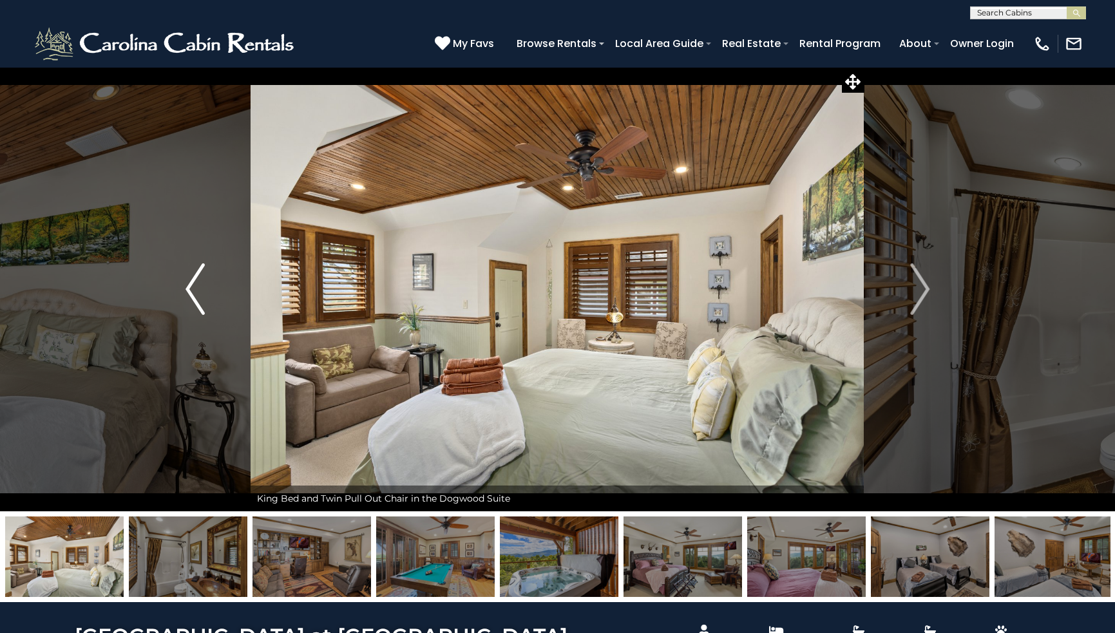
click at [188, 287] on img "Previous" at bounding box center [195, 290] width 19 height 52
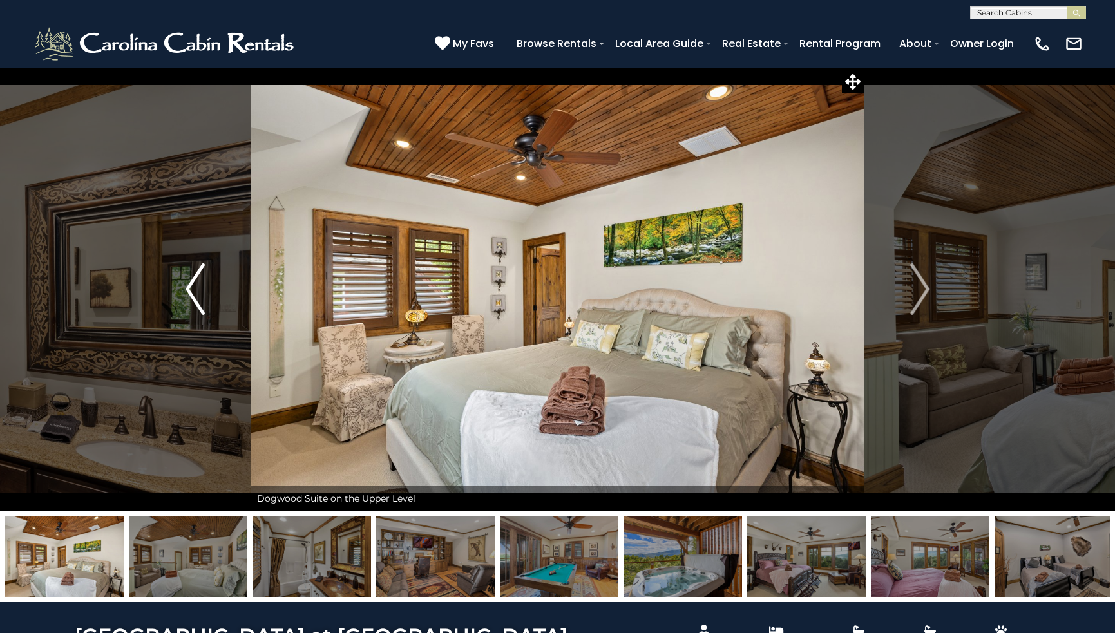
click at [188, 287] on img "Previous" at bounding box center [195, 290] width 19 height 52
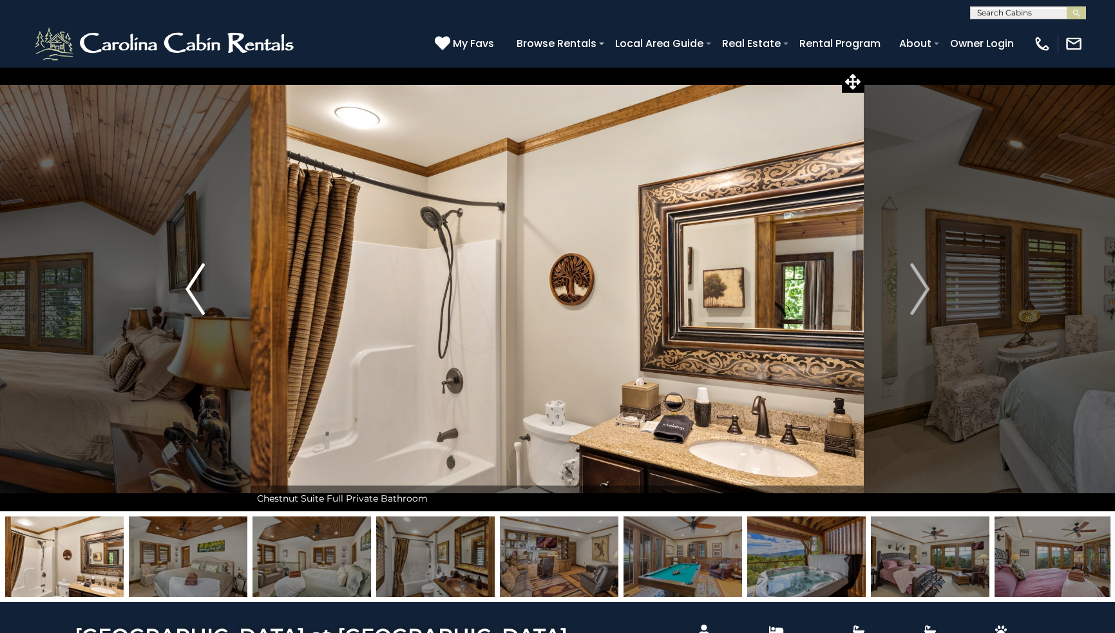
click at [188, 287] on img "Previous" at bounding box center [195, 290] width 19 height 52
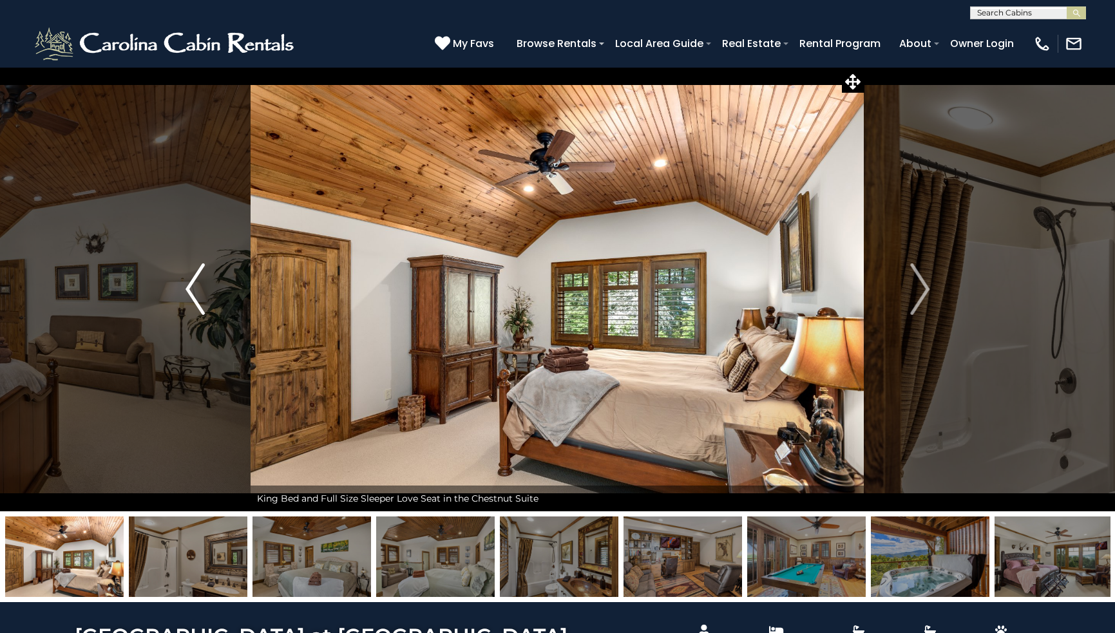
click at [188, 287] on img "Previous" at bounding box center [195, 290] width 19 height 52
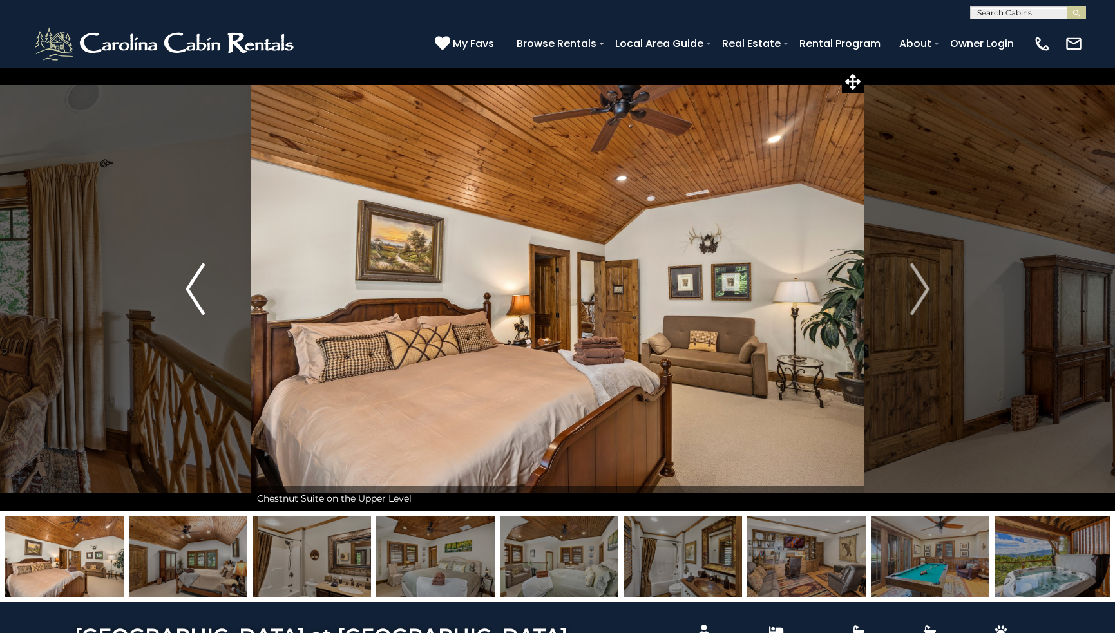
click at [190, 286] on img "Previous" at bounding box center [195, 290] width 19 height 52
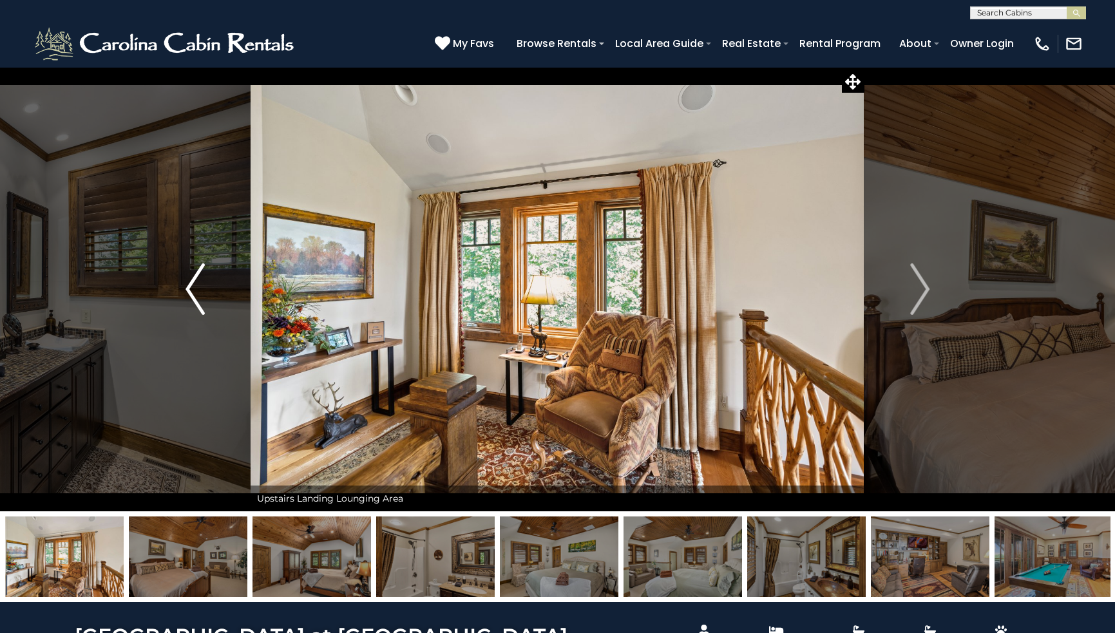
click at [190, 286] on img "Previous" at bounding box center [195, 290] width 19 height 52
